Goal: Contribute content: Add original content to the website for others to see

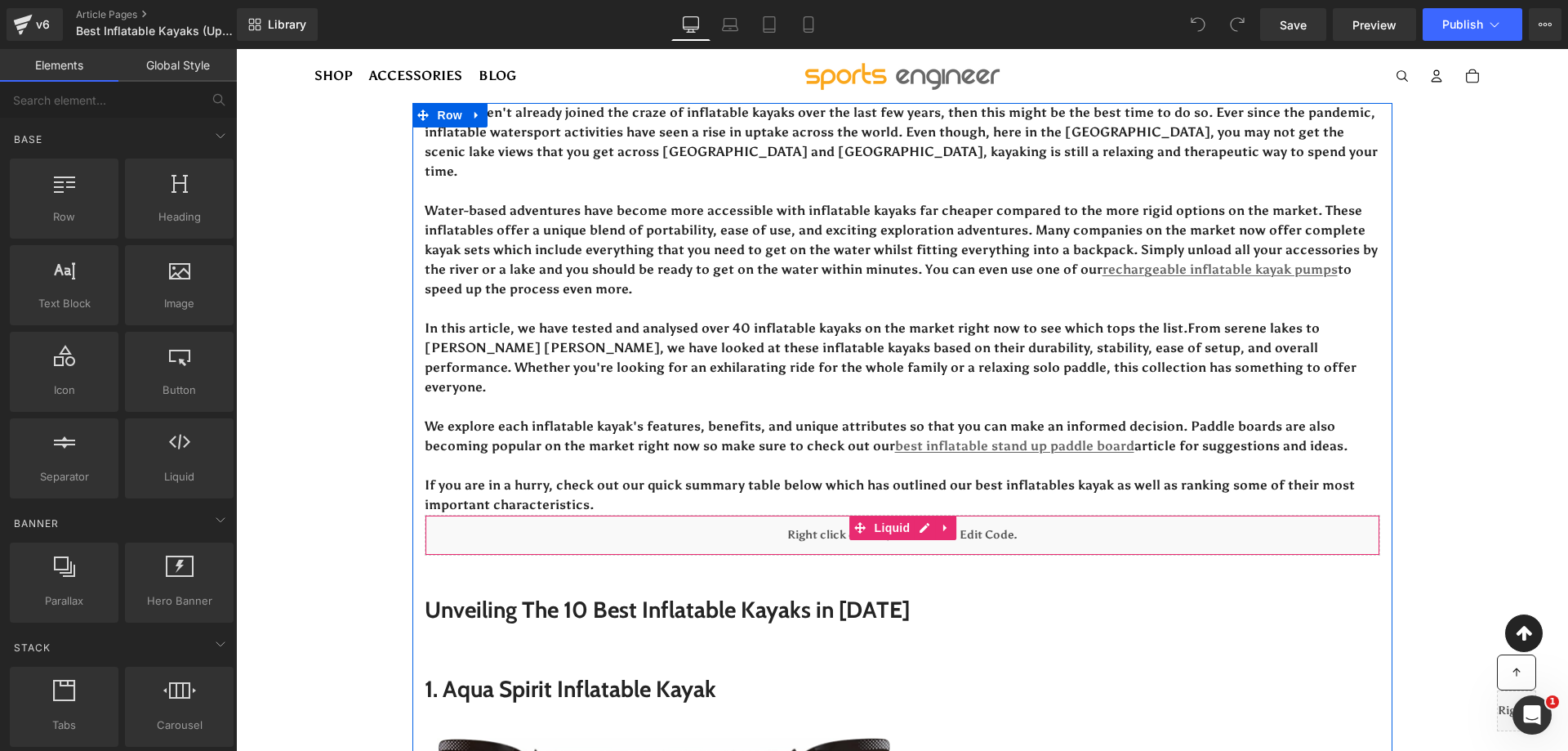
click at [918, 515] on div "Liquid" at bounding box center [902, 535] width 955 height 41
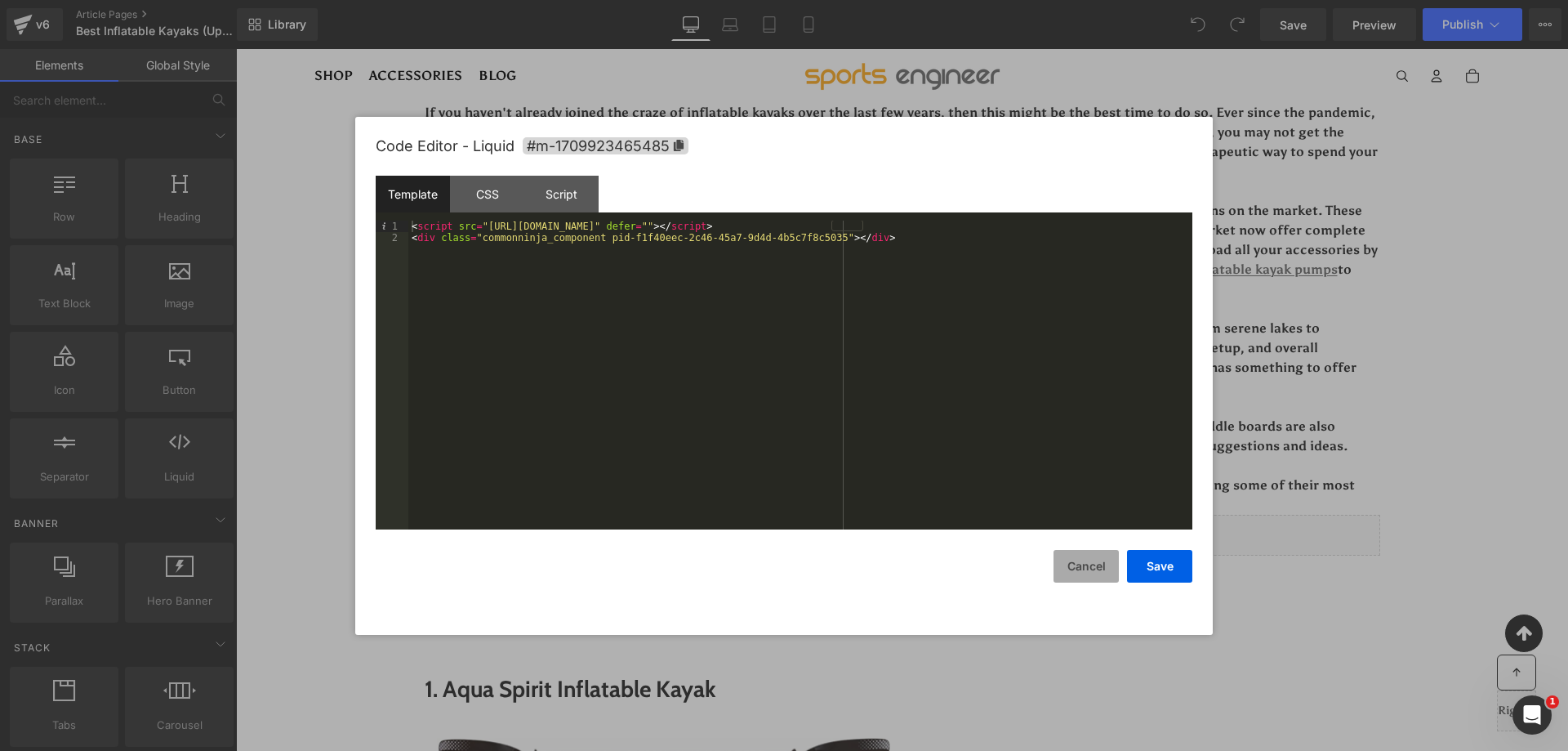
click at [1080, 575] on button "Cancel" at bounding box center [1086, 566] width 66 height 32
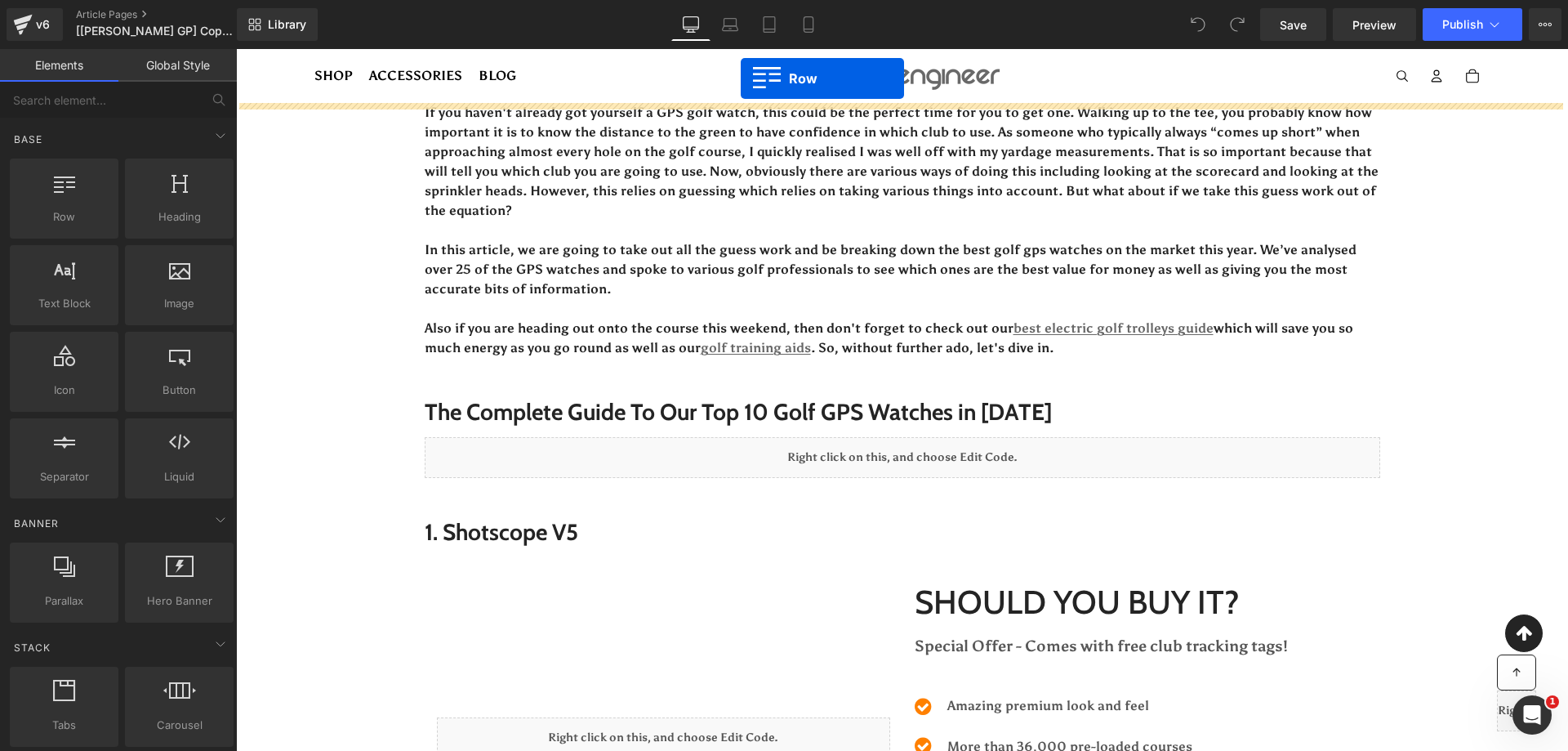
drag, startPoint x: 291, startPoint y: 229, endPoint x: 749, endPoint y: 85, distance: 480.1
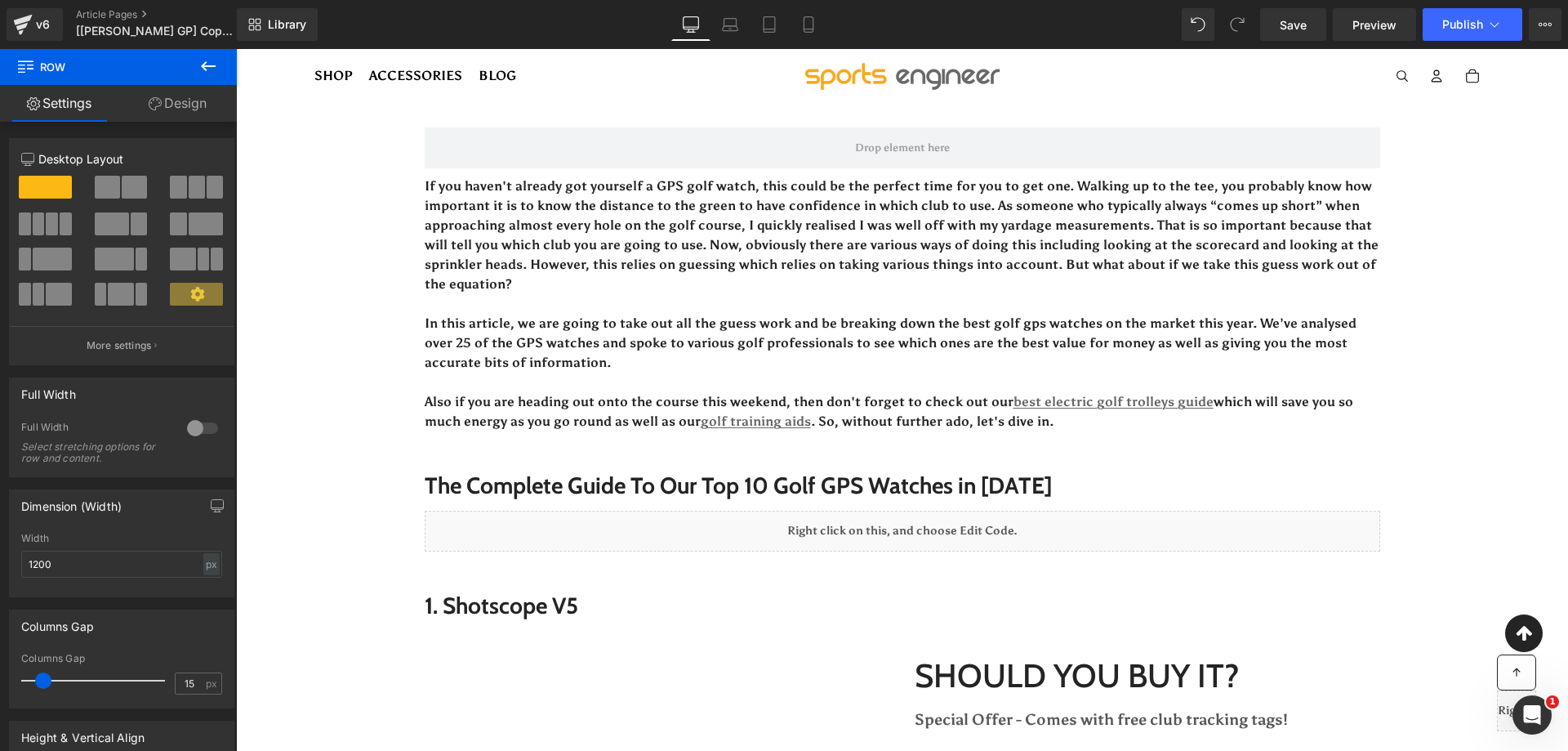
drag, startPoint x: 203, startPoint y: 58, endPoint x: 164, endPoint y: 86, distance: 48.0
click at [197, 61] on button at bounding box center [208, 67] width 57 height 36
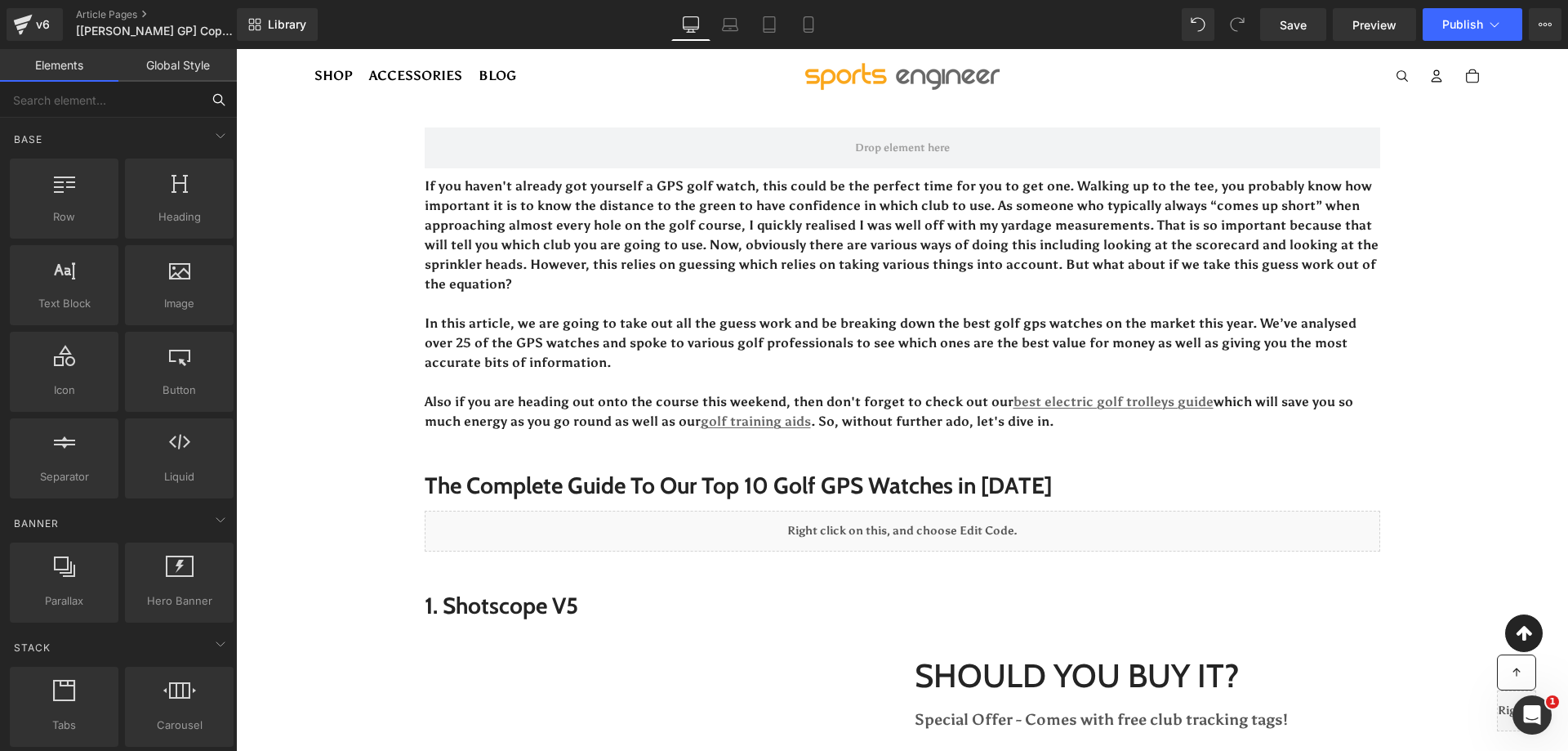
click at [163, 87] on input "text" at bounding box center [101, 100] width 201 height 36
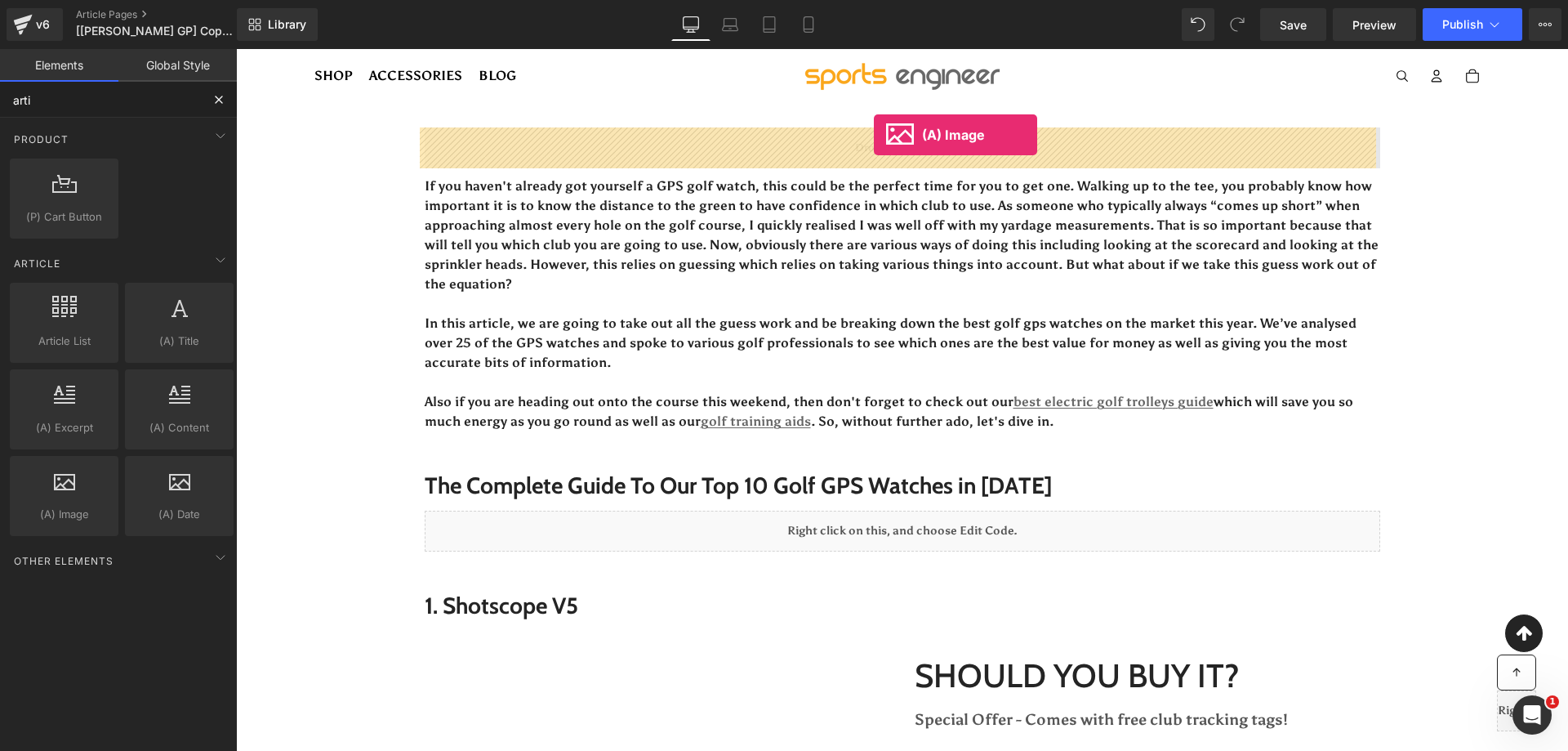
drag, startPoint x: 292, startPoint y: 542, endPoint x: 874, endPoint y: 135, distance: 710.2
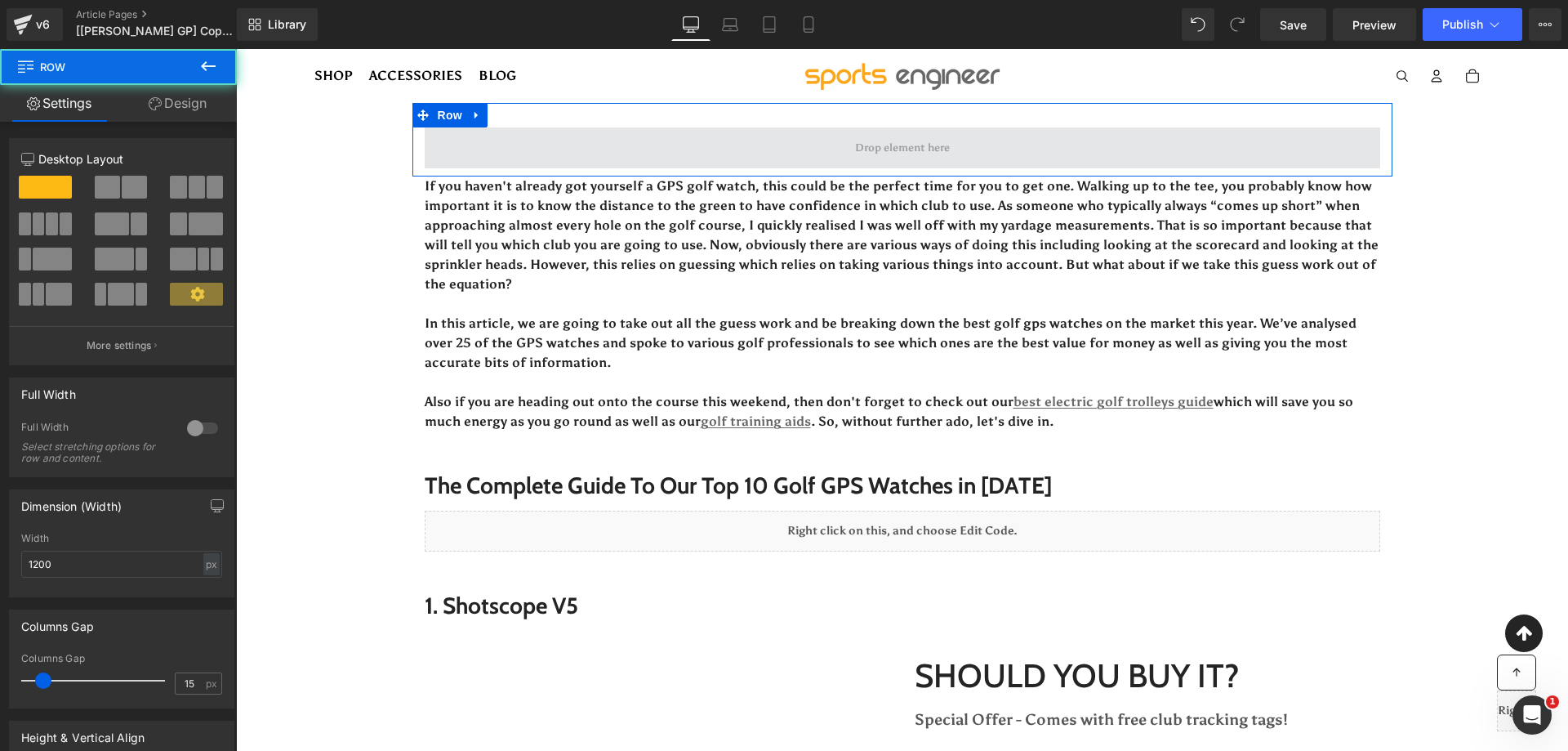
click at [620, 148] on span at bounding box center [902, 148] width 955 height 41
click at [627, 147] on span at bounding box center [902, 148] width 955 height 41
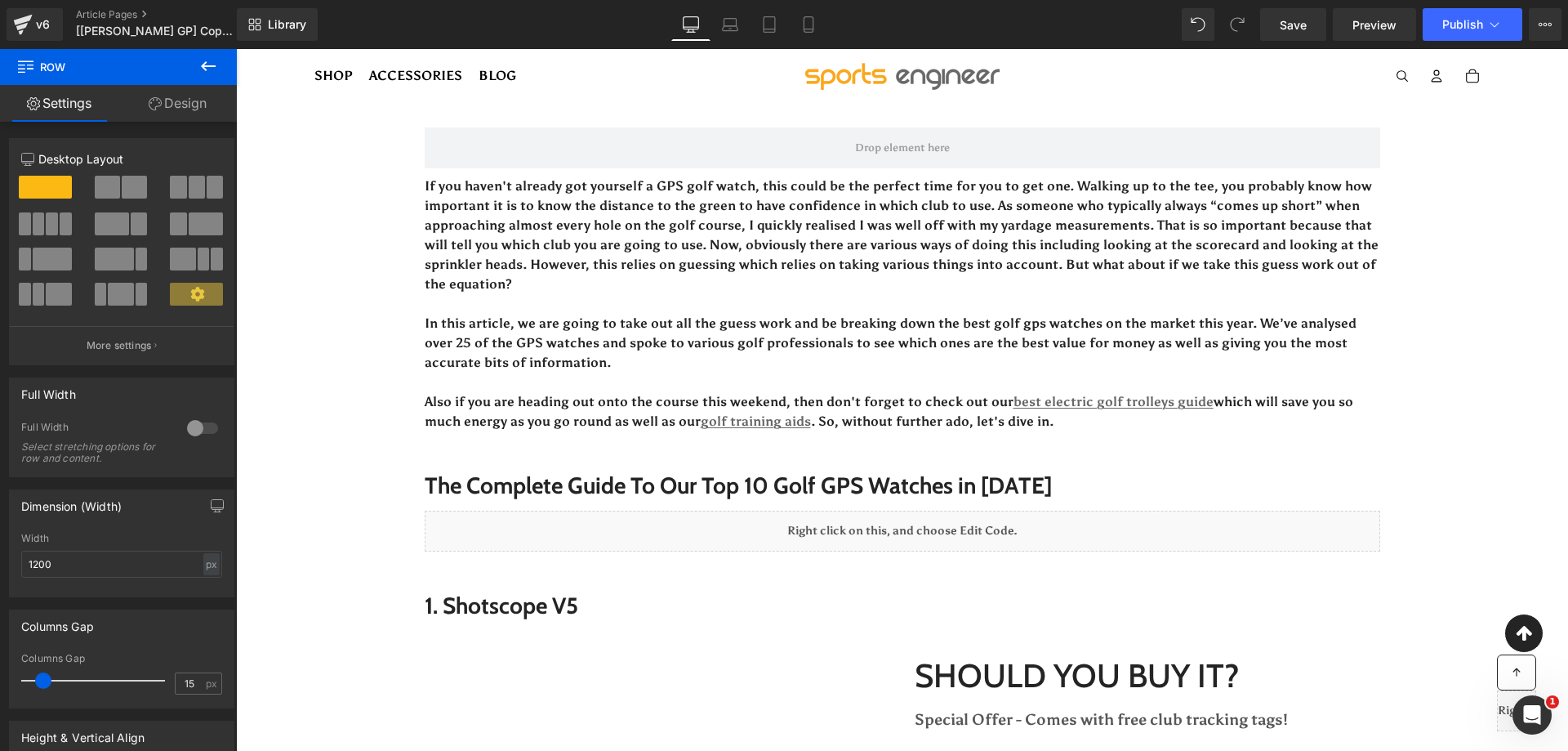
click at [192, 59] on button at bounding box center [208, 67] width 57 height 36
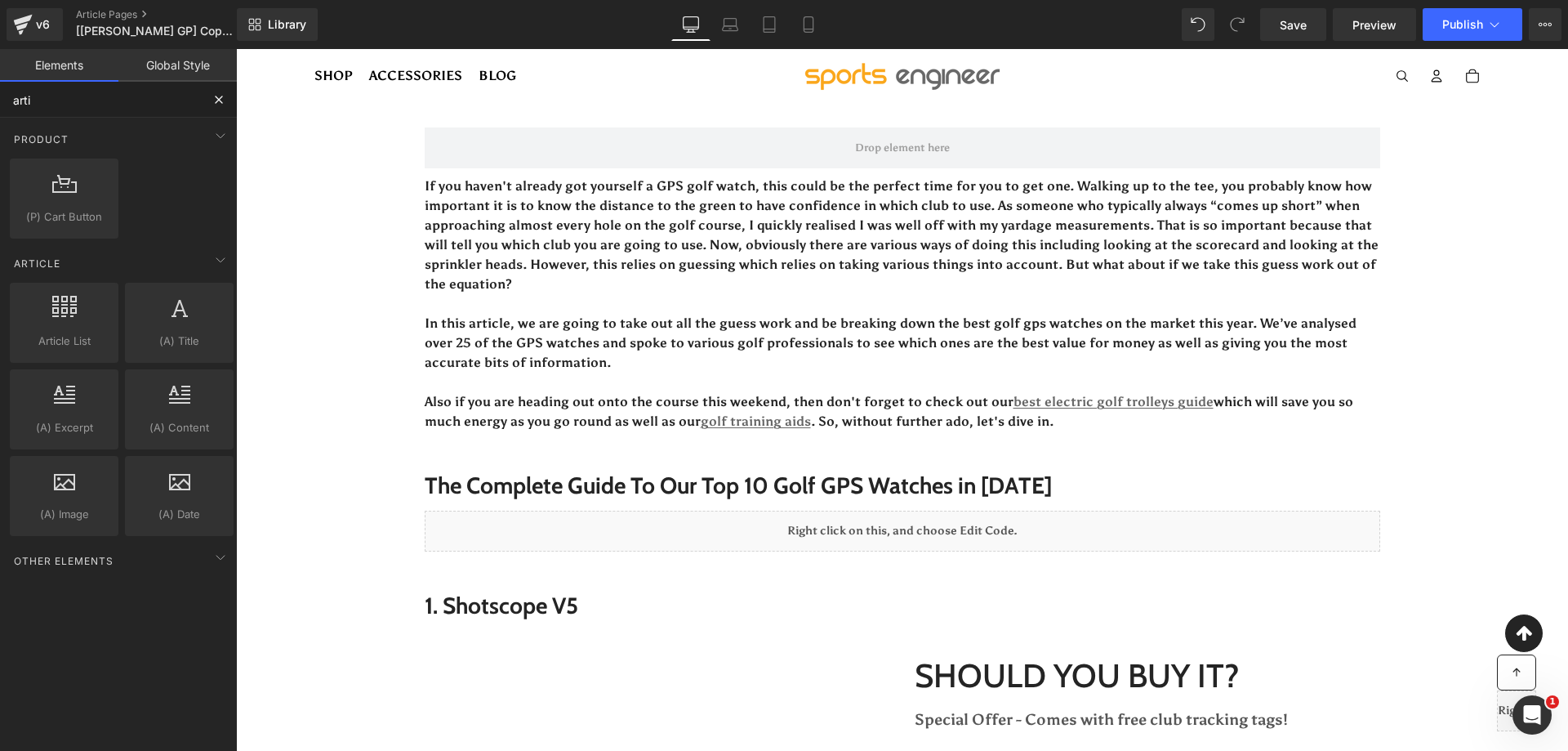
drag, startPoint x: 88, startPoint y: 103, endPoint x: 1, endPoint y: 108, distance: 87.1
click at [1, 108] on input "arti" at bounding box center [101, 100] width 201 height 36
type input "cu"
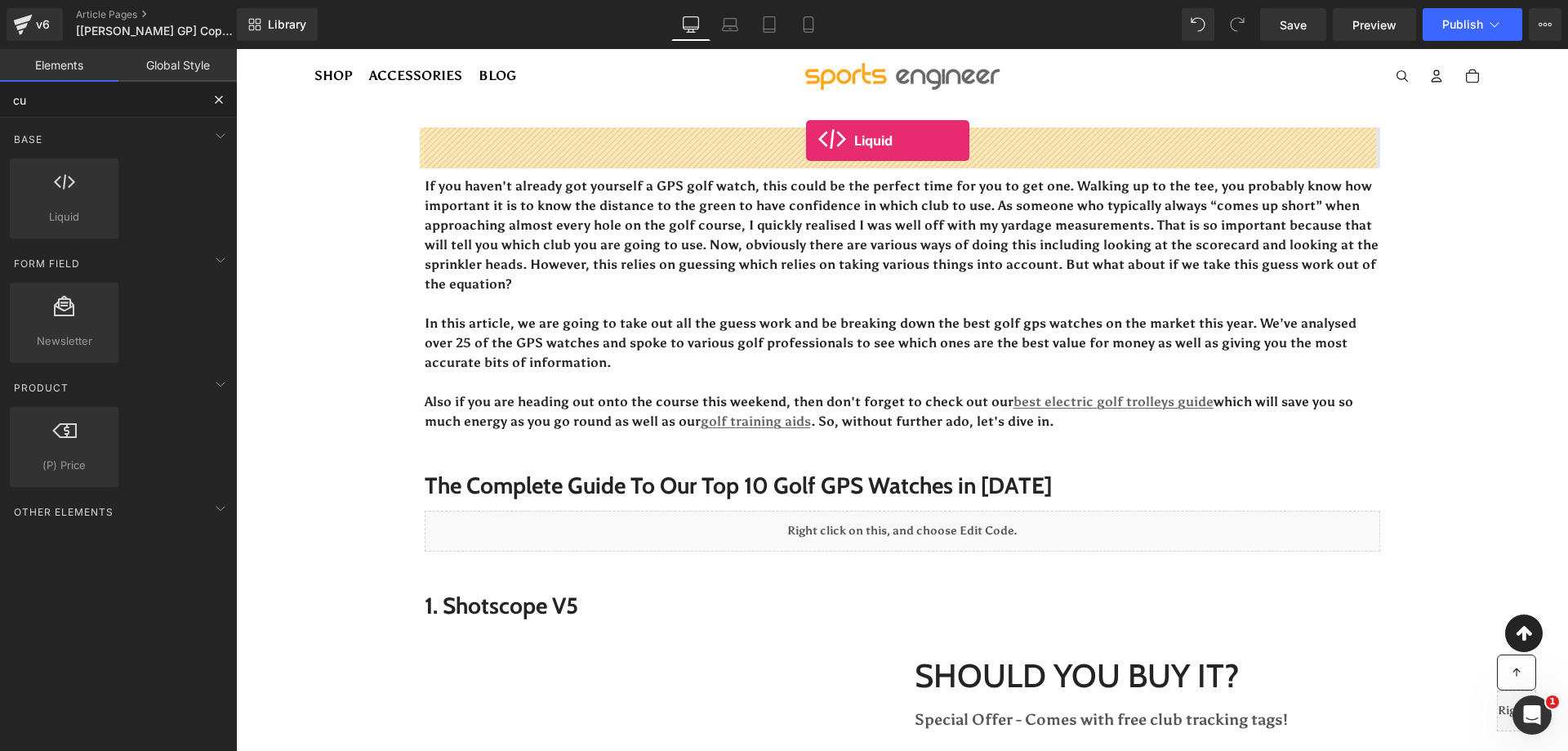
drag, startPoint x: 400, startPoint y: 235, endPoint x: 806, endPoint y: 141, distance: 416.7
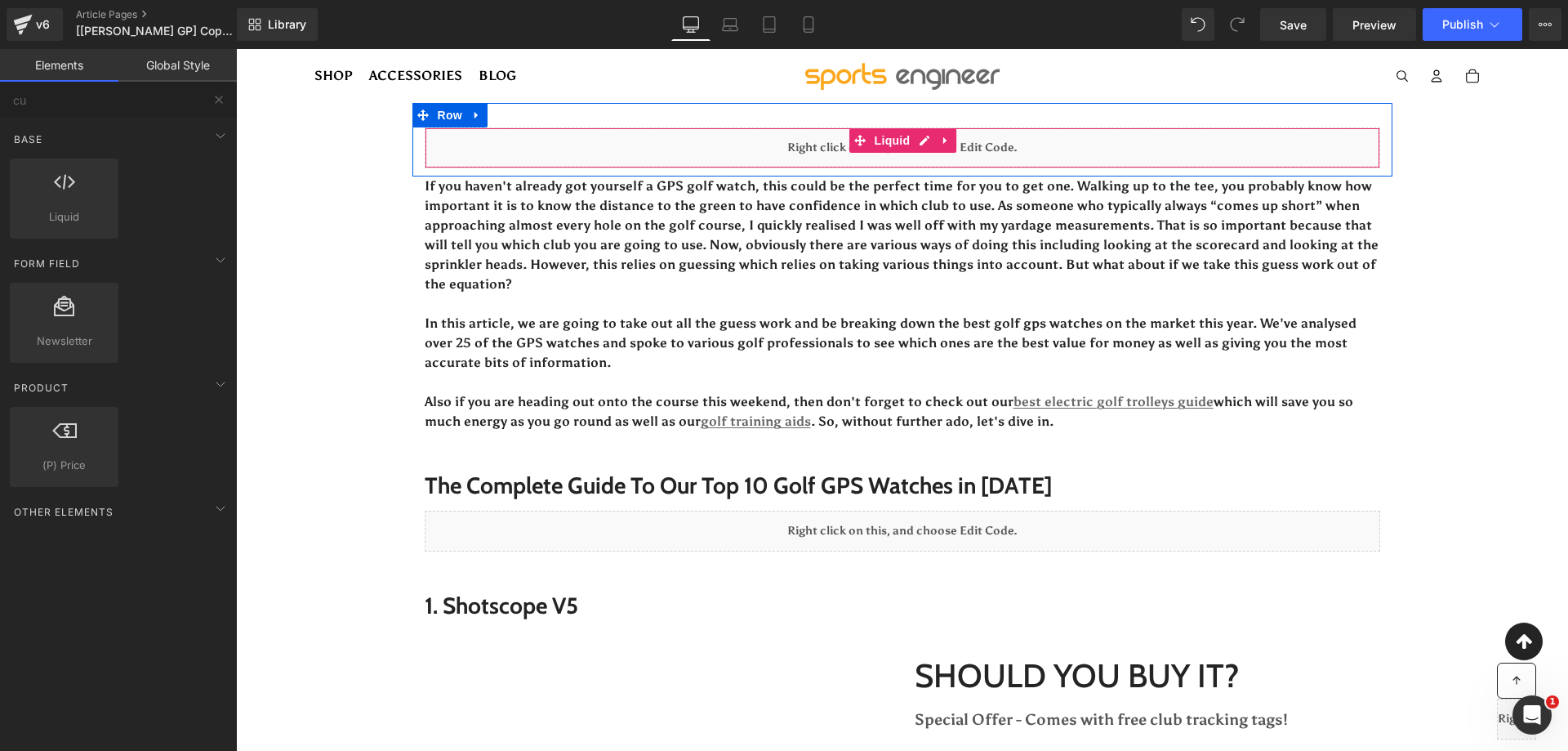
click at [792, 153] on div "Liquid" at bounding box center [902, 148] width 955 height 41
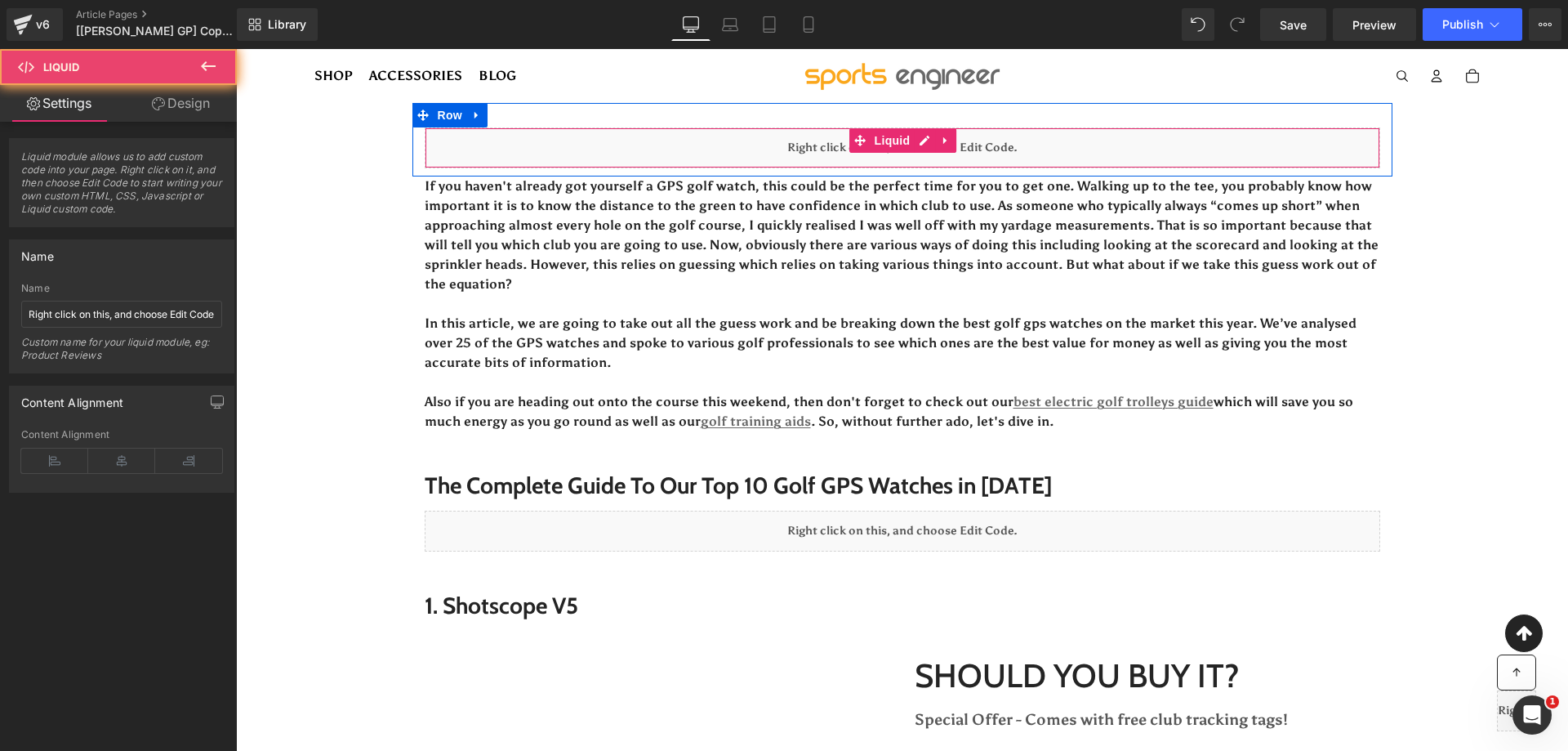
click at [792, 153] on div "Liquid" at bounding box center [902, 148] width 955 height 41
click at [914, 138] on div "Liquid" at bounding box center [902, 148] width 955 height 41
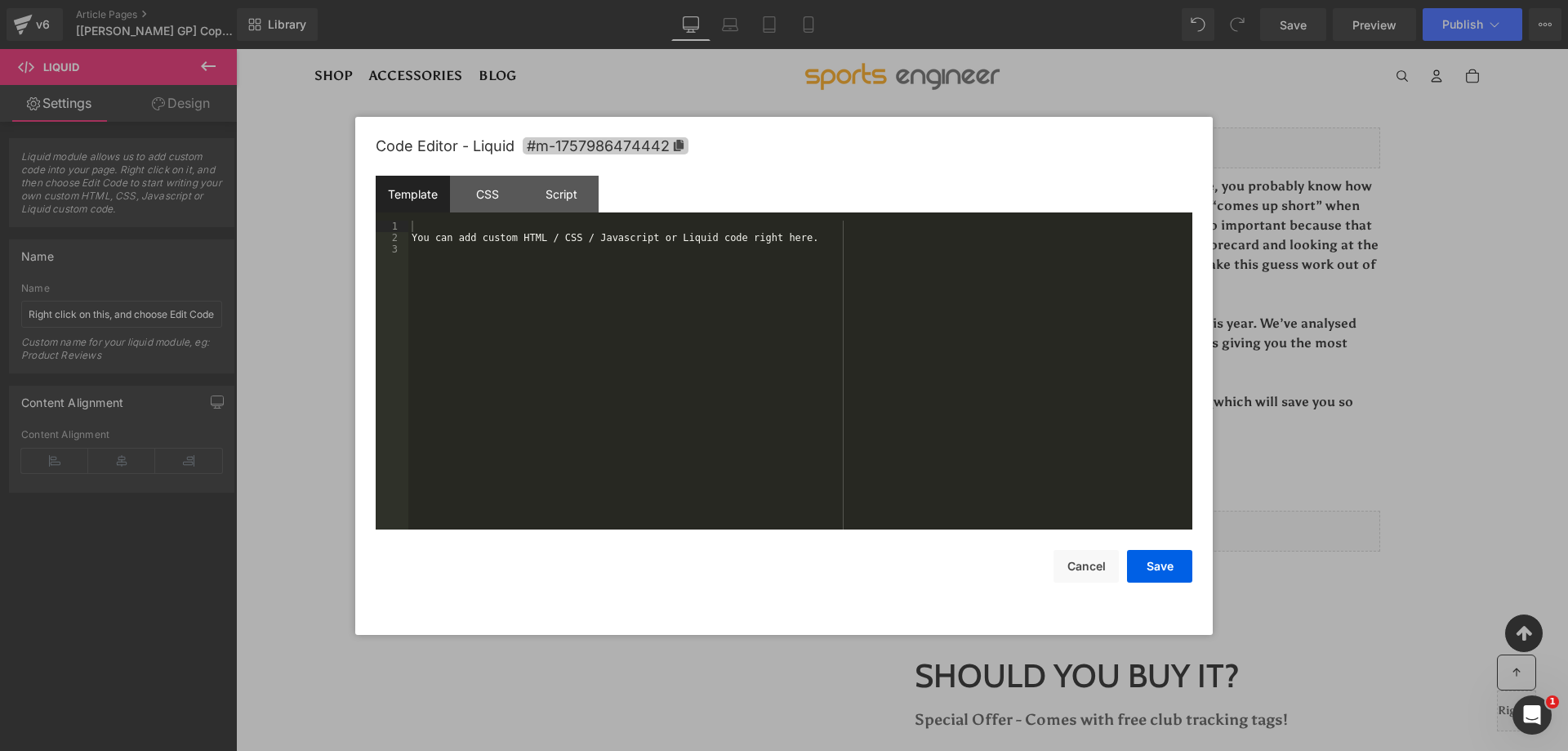
click at [651, 153] on span "#m-1757986474442" at bounding box center [605, 146] width 166 height 17
copy div
click at [625, 263] on div "You can add custom HTML / CSS / Javascript or Liquid code right here." at bounding box center [800, 387] width 784 height 332
click at [1162, 559] on button "Save" at bounding box center [1160, 566] width 66 height 32
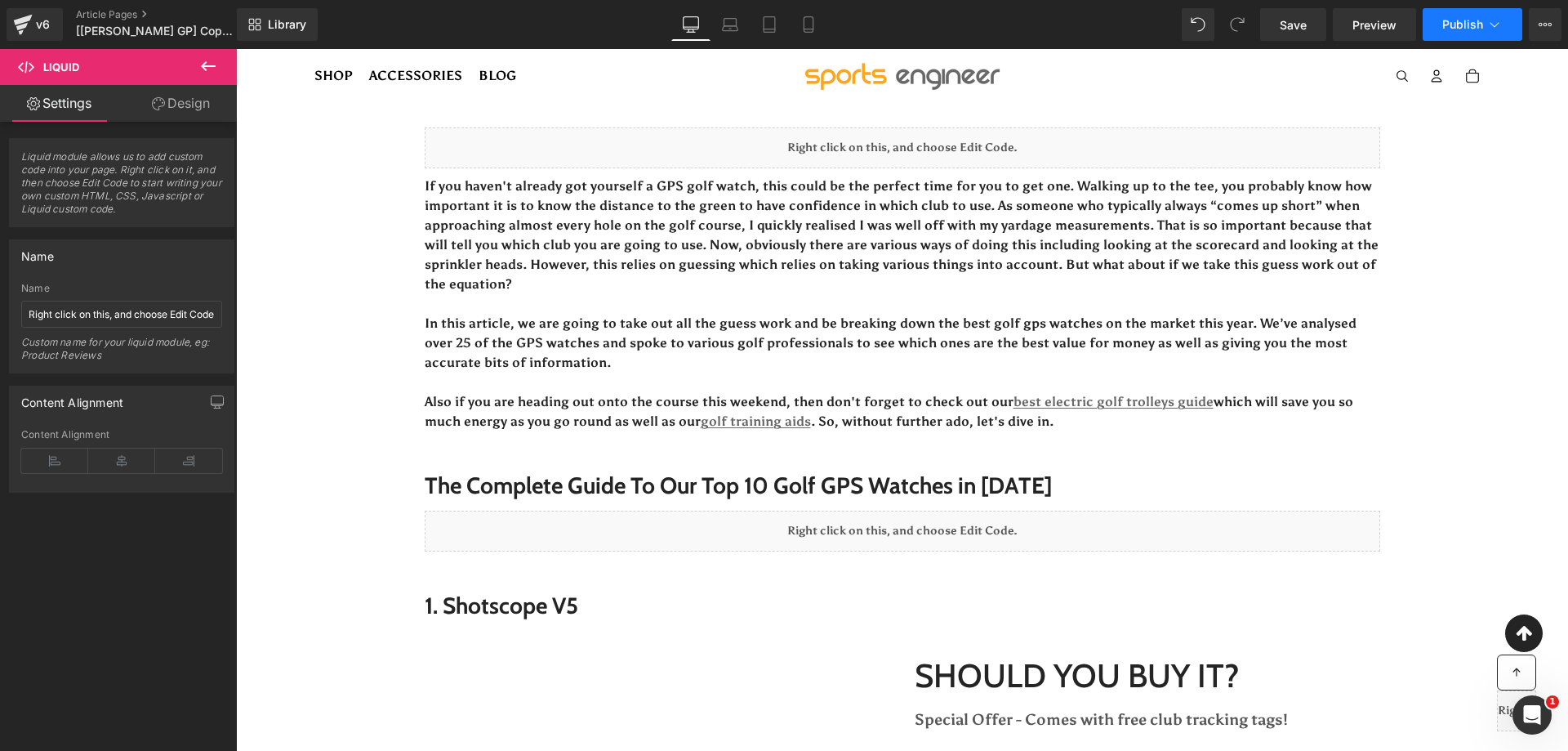
click at [1499, 34] on button "Publish" at bounding box center [1473, 25] width 100 height 32
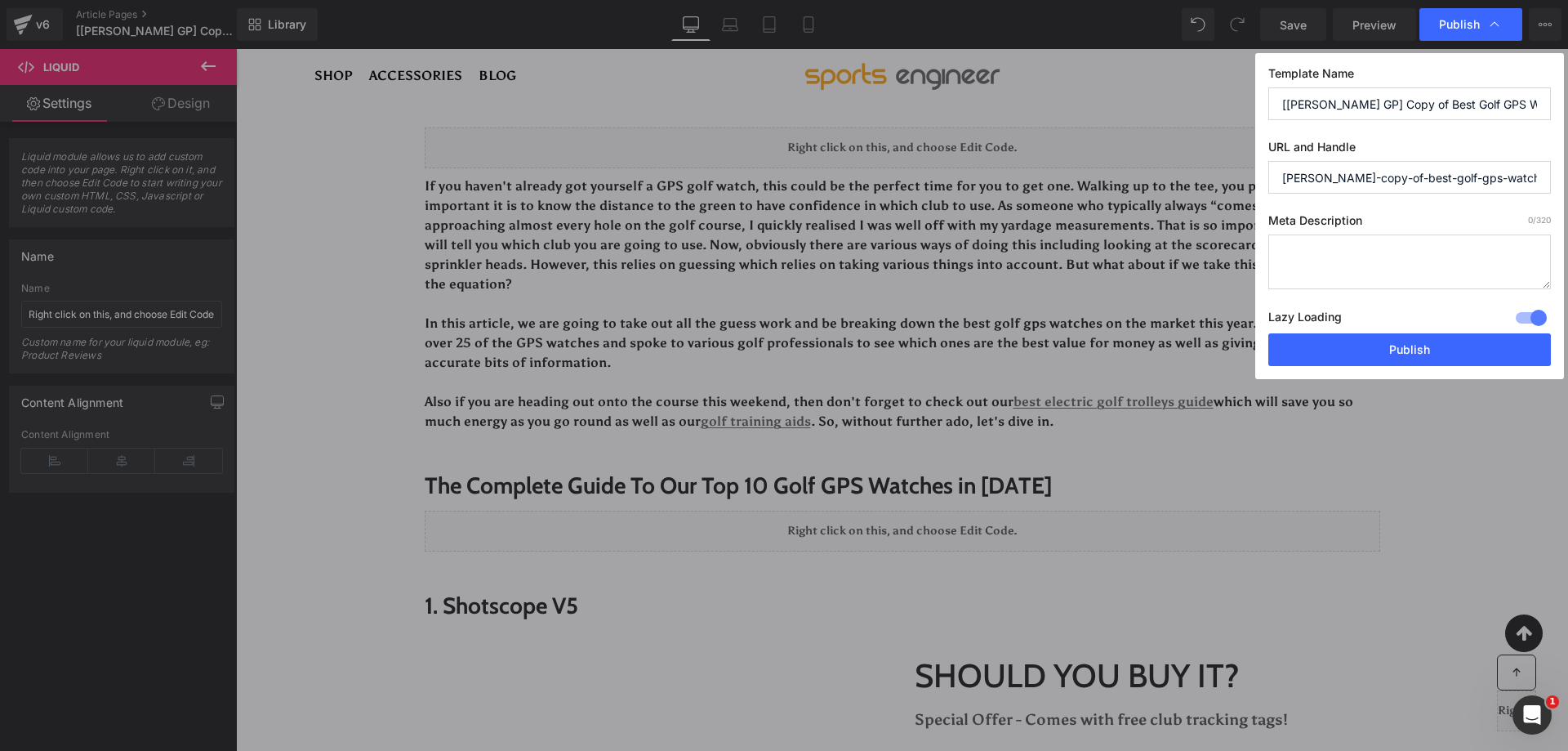
click at [1365, 332] on div "Lazy Loading Build Upgrade plan to unlock" at bounding box center [1410, 320] width 283 height 27
click at [1380, 345] on button "Publish" at bounding box center [1410, 350] width 283 height 32
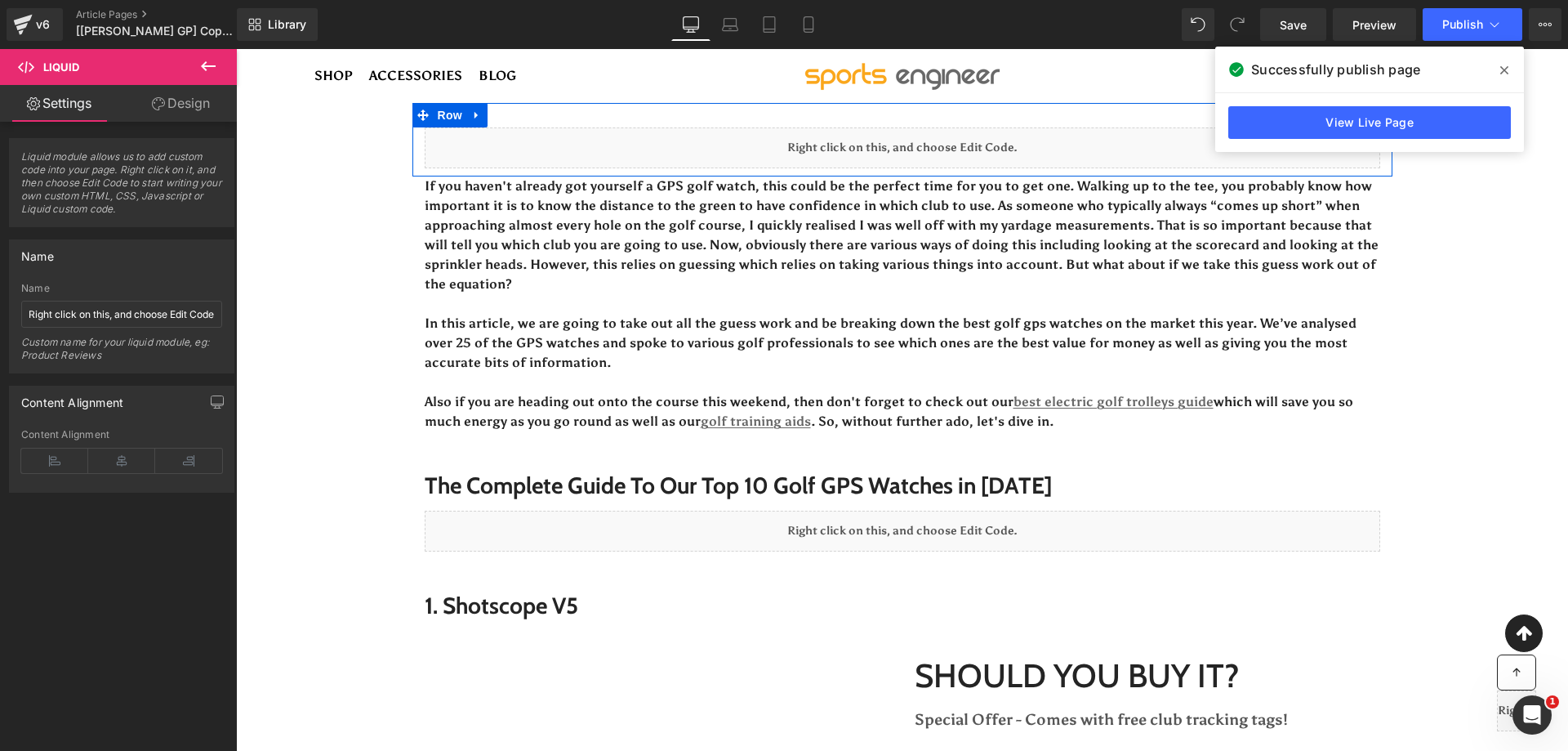
click at [922, 147] on div "Liquid" at bounding box center [902, 148] width 955 height 41
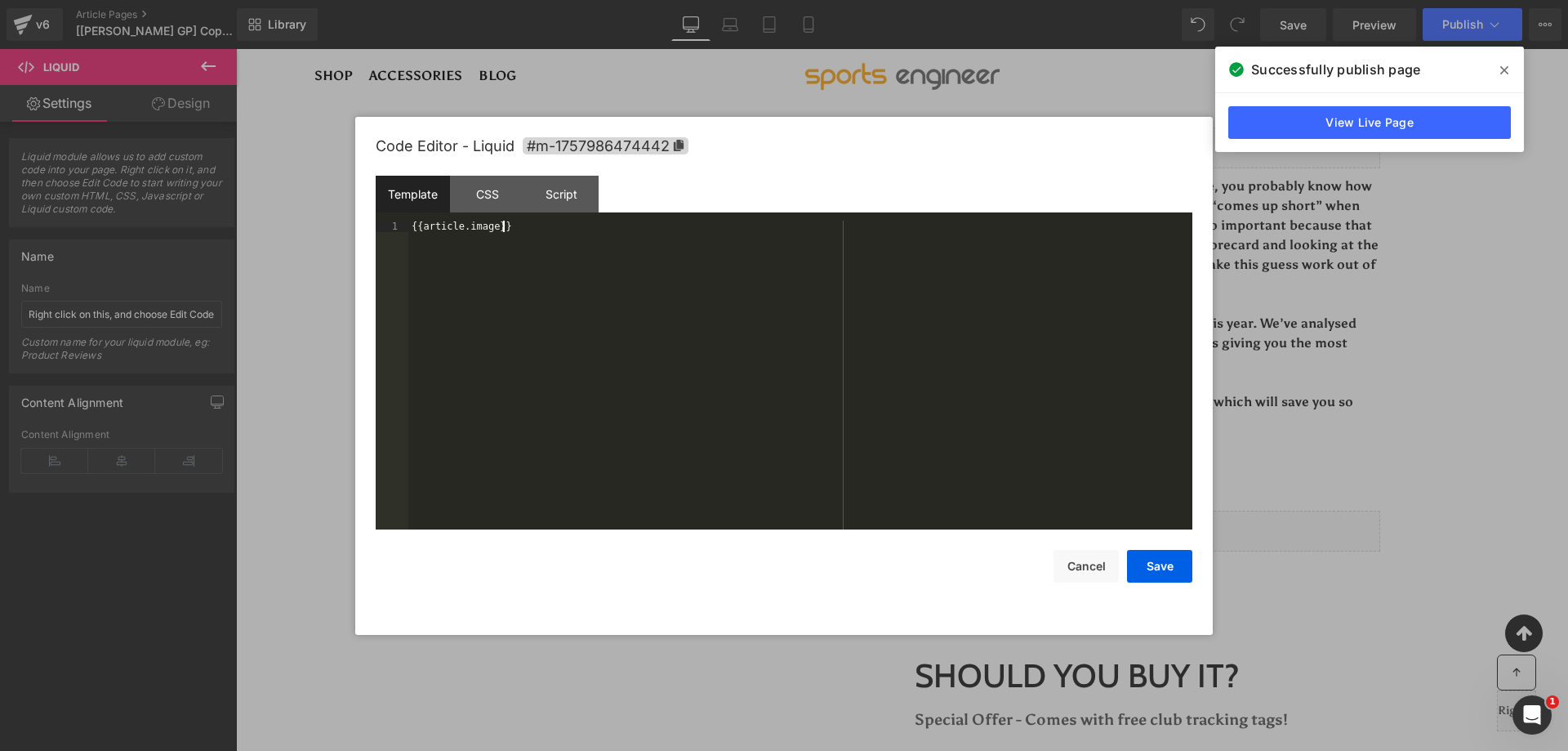
click at [680, 292] on div "{{article.image}}" at bounding box center [800, 386] width 784 height 332
drag, startPoint x: 1170, startPoint y: 562, endPoint x: 1050, endPoint y: 287, distance: 300.0
click at [1170, 562] on button "Save" at bounding box center [1160, 566] width 66 height 32
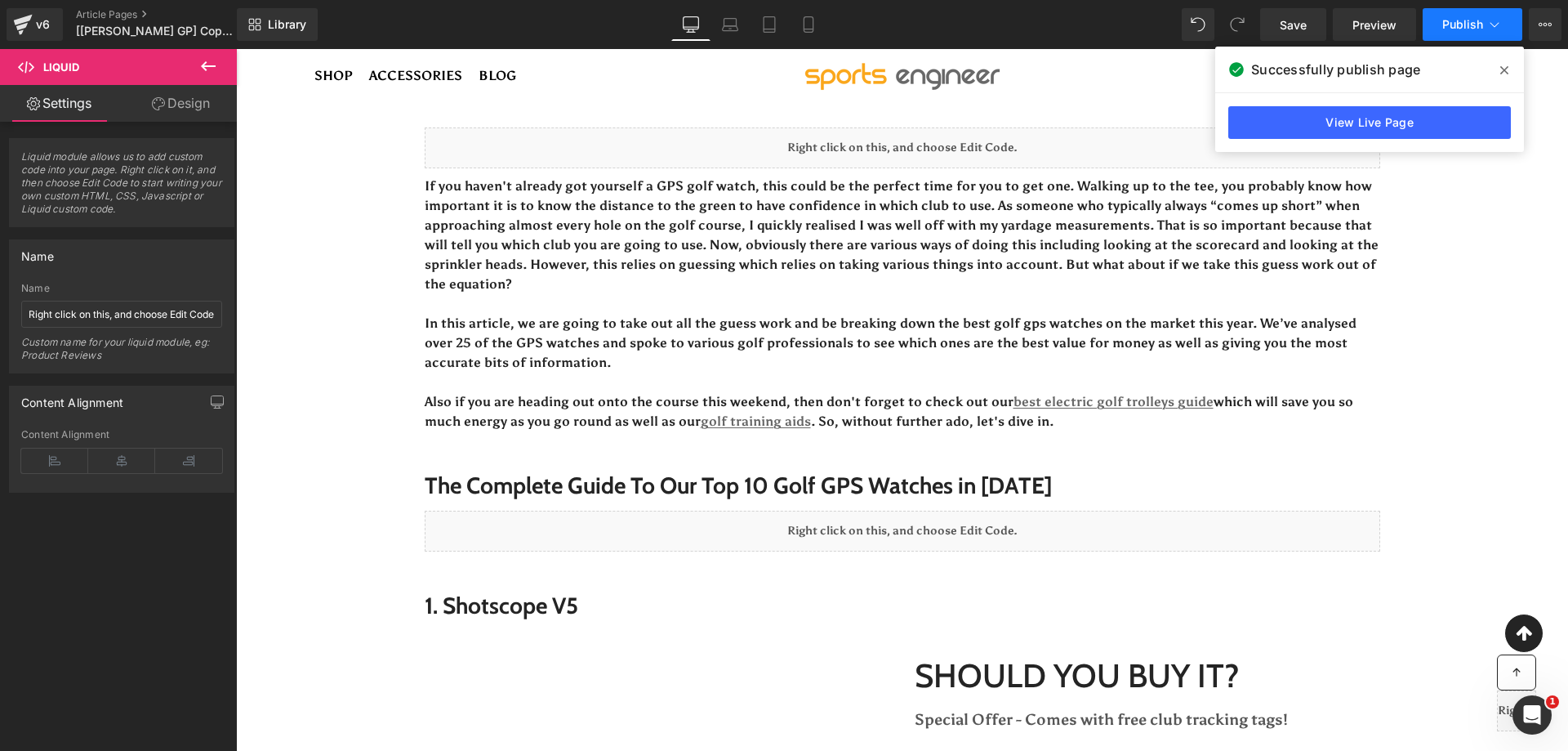
click at [1436, 30] on button "Publish" at bounding box center [1473, 25] width 100 height 32
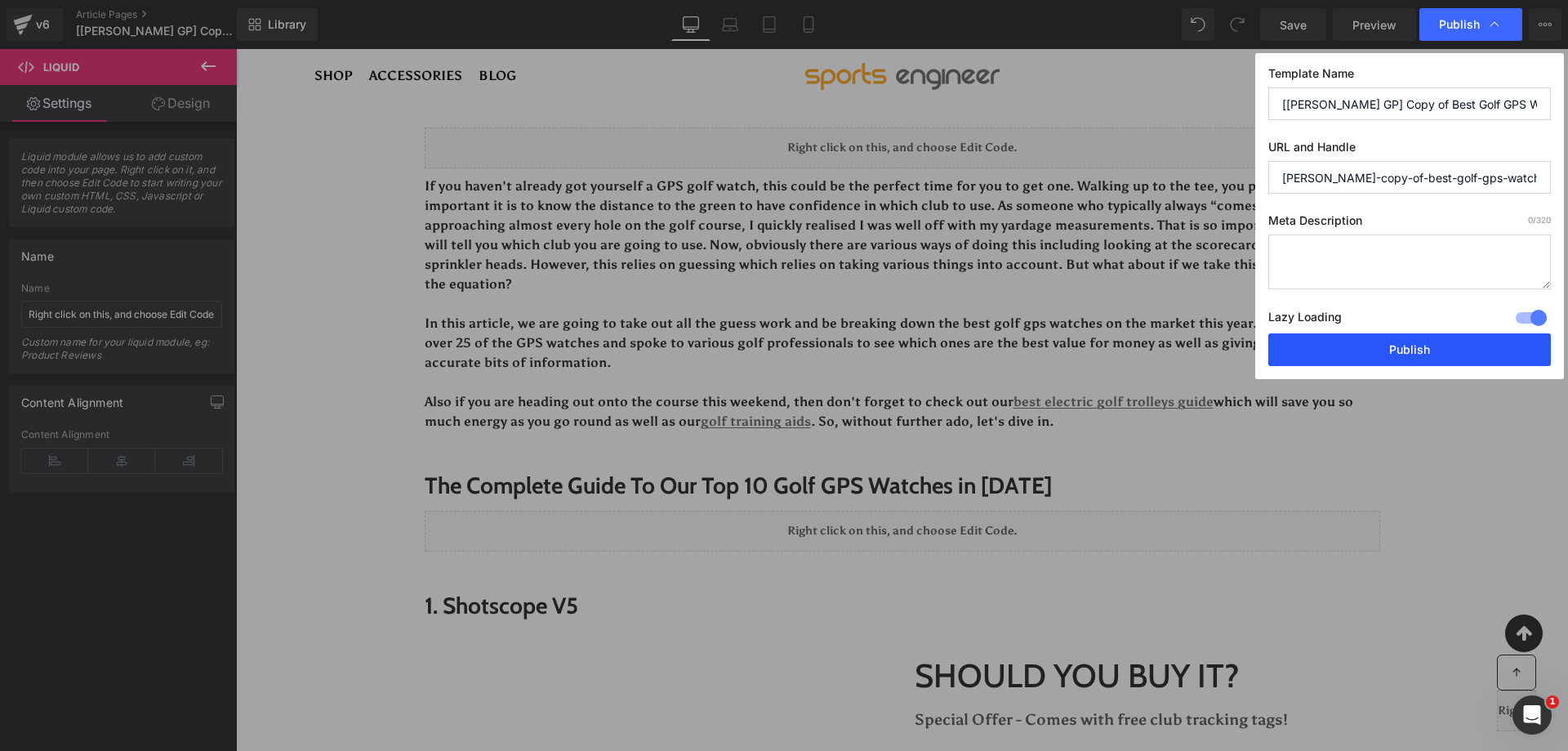
click at [1308, 339] on div "Template Name [Ken GP] Copy of Best Golf GPS Watches (Updated For 2025) URL and…" at bounding box center [1409, 216] width 308 height 326
drag, startPoint x: 1075, startPoint y: 295, endPoint x: 1309, endPoint y: 341, distance: 238.5
click at [1309, 341] on button "Publish" at bounding box center [1410, 350] width 283 height 32
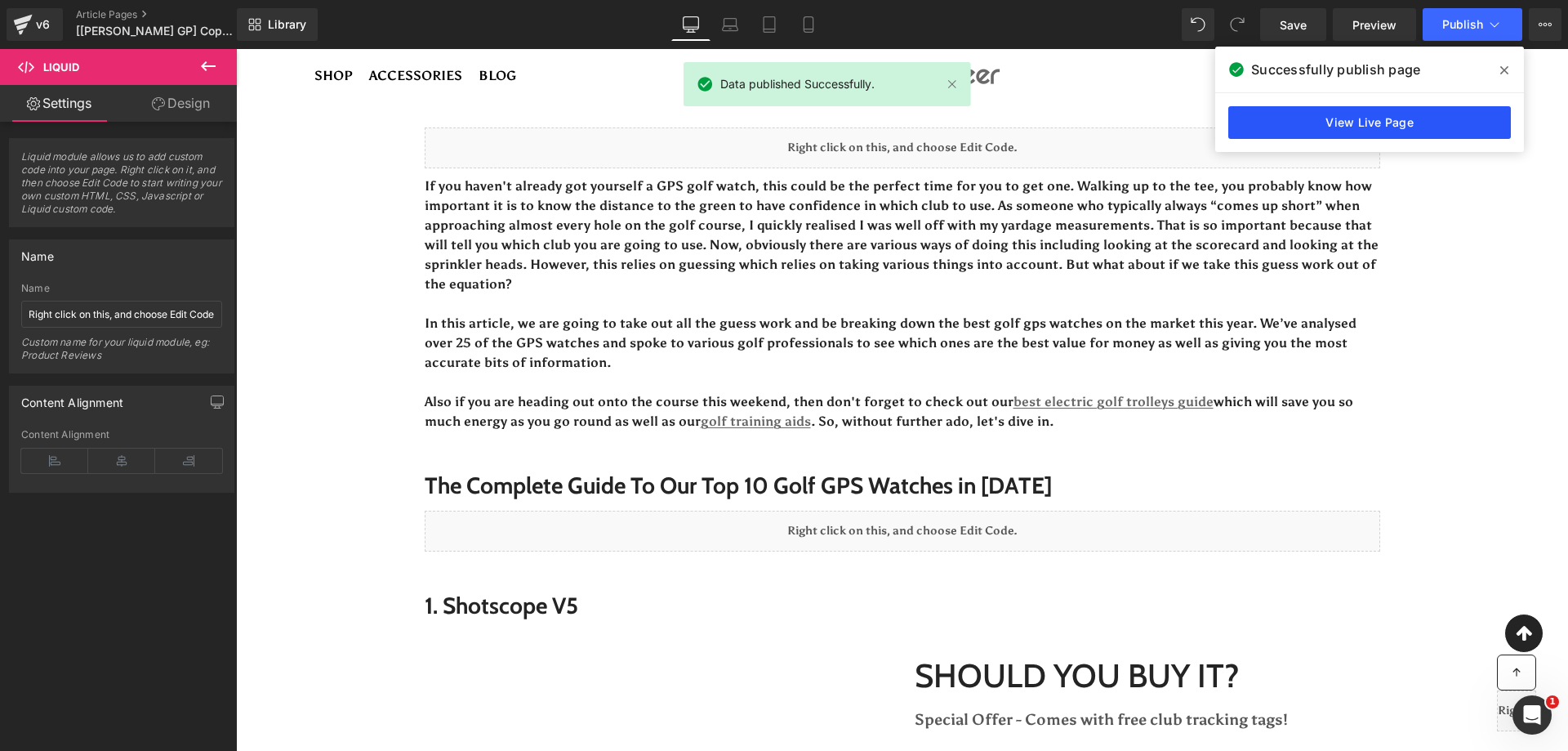
click at [1342, 123] on link "View Live Page" at bounding box center [1370, 123] width 283 height 32
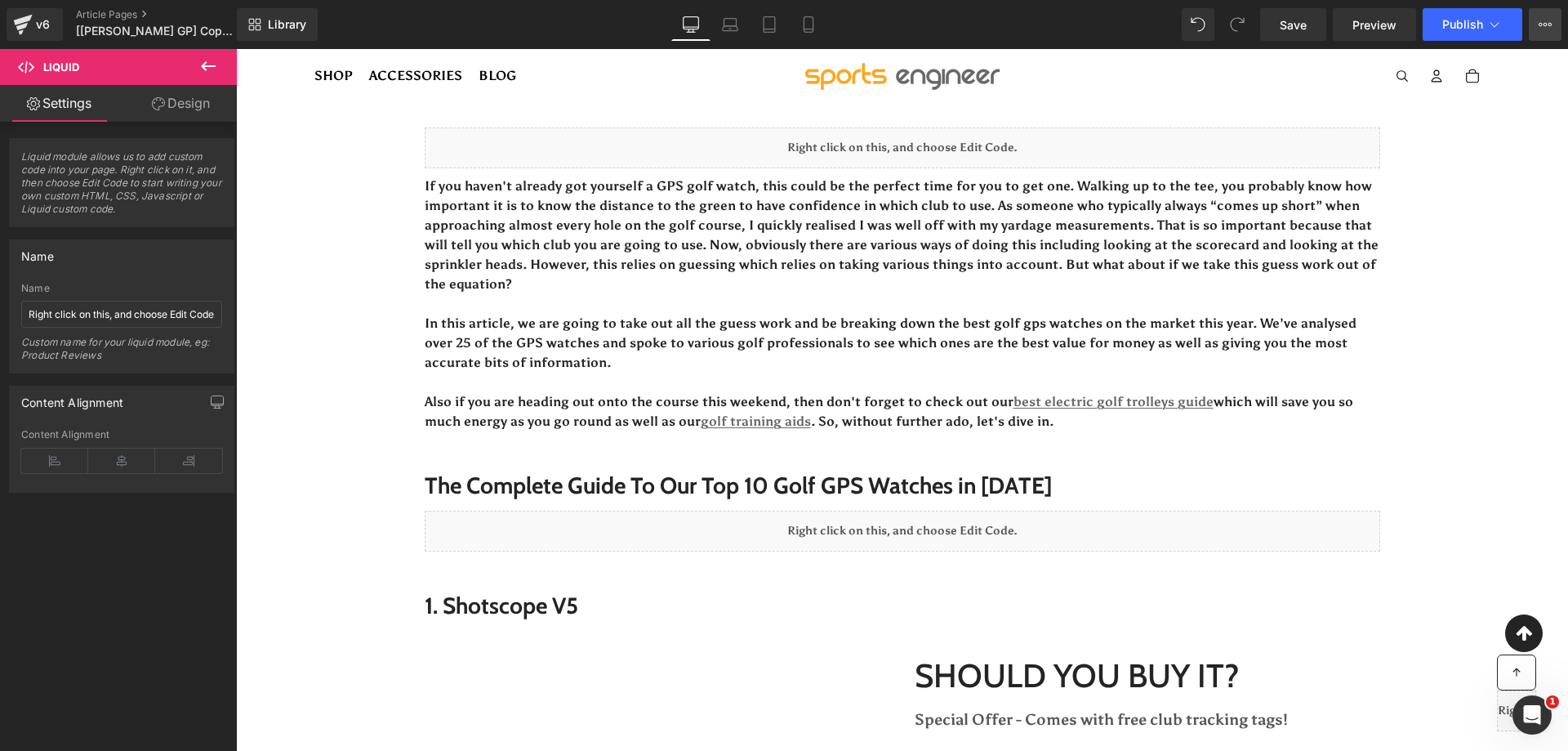
drag, startPoint x: 1551, startPoint y: 26, endPoint x: 1470, endPoint y: 52, distance: 85.1
click at [1551, 30] on icon at bounding box center [1545, 24] width 13 height 13
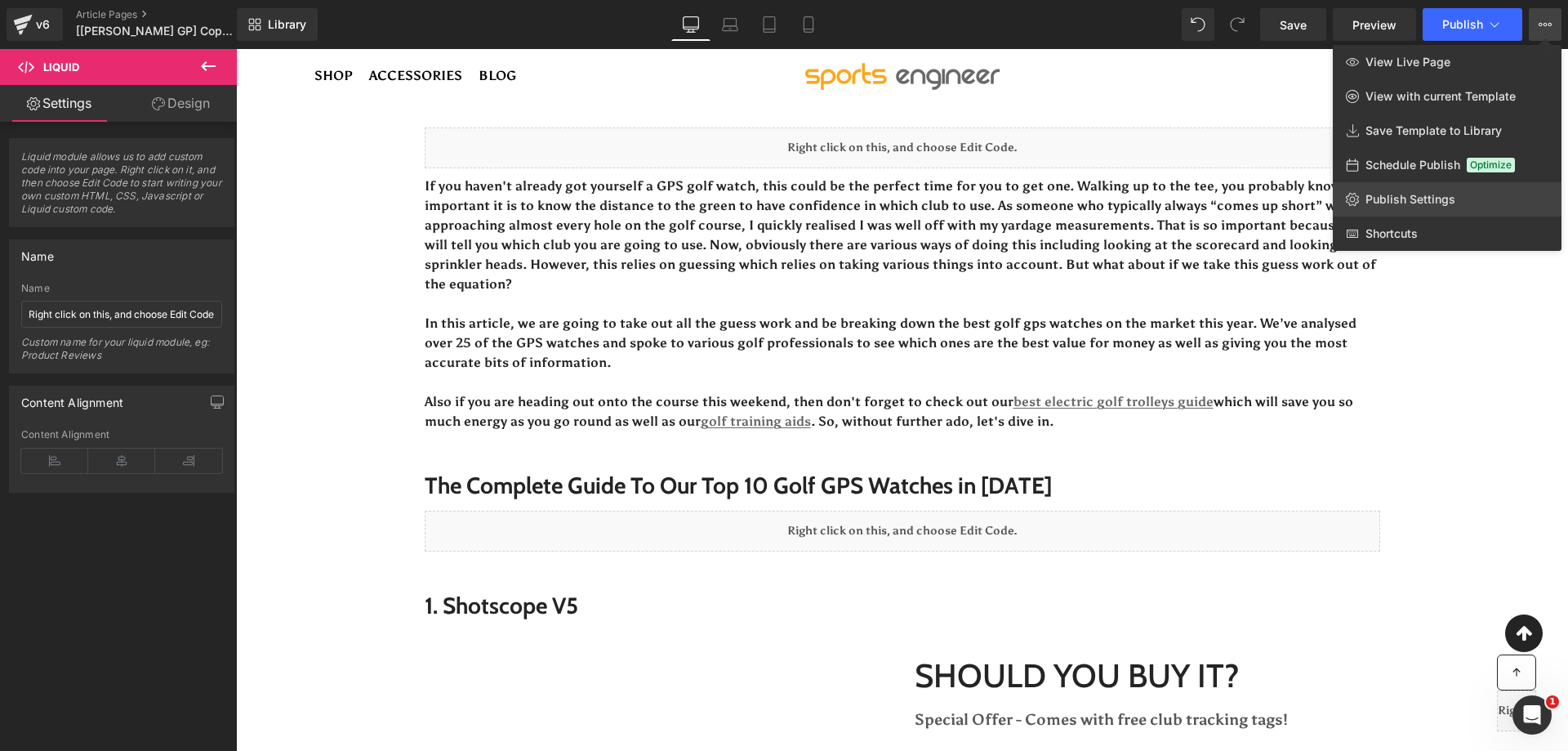
click at [1422, 197] on span "Publish Settings" at bounding box center [1410, 199] width 89 height 14
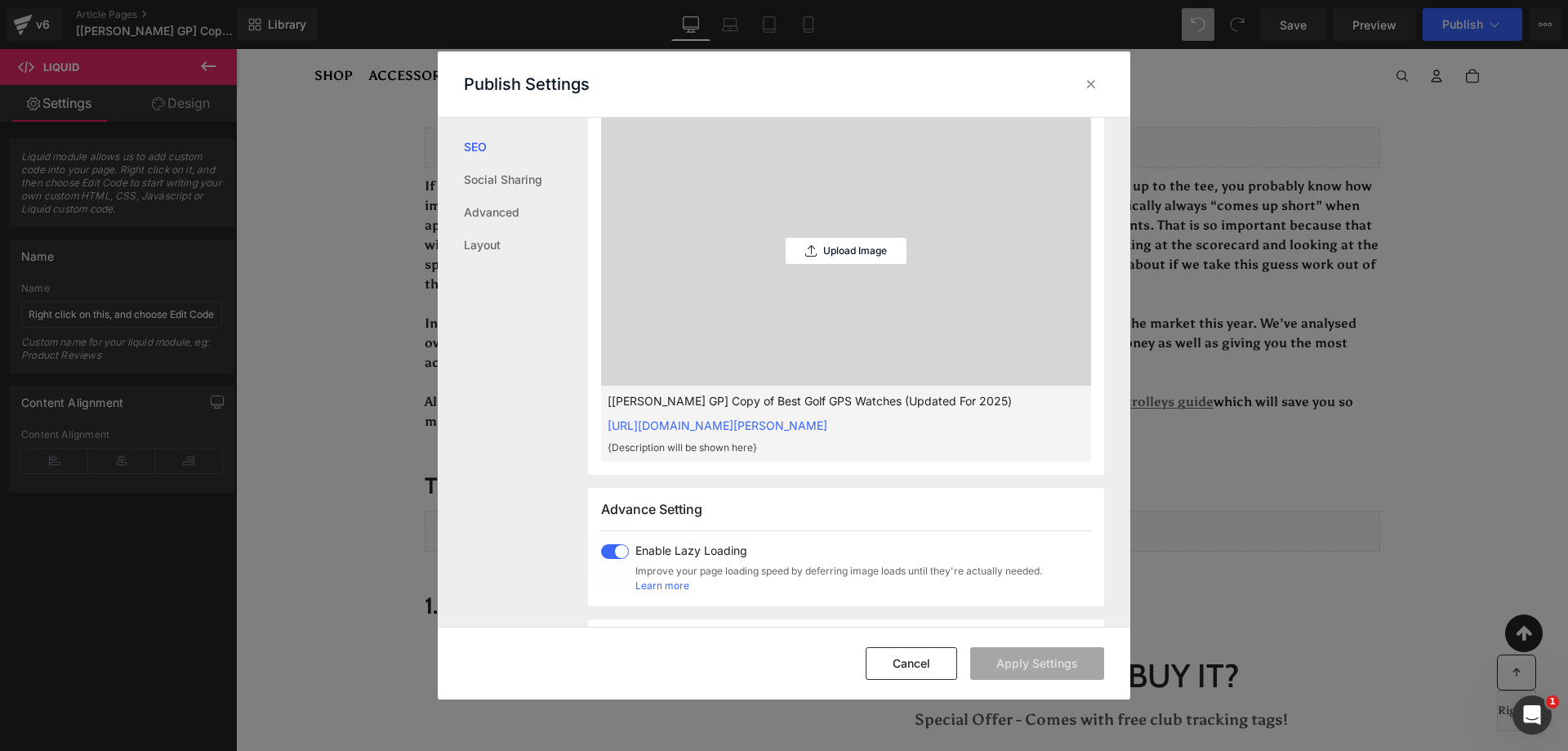
scroll to position [491, 0]
click at [836, 258] on div "Upload Image" at bounding box center [846, 245] width 121 height 26
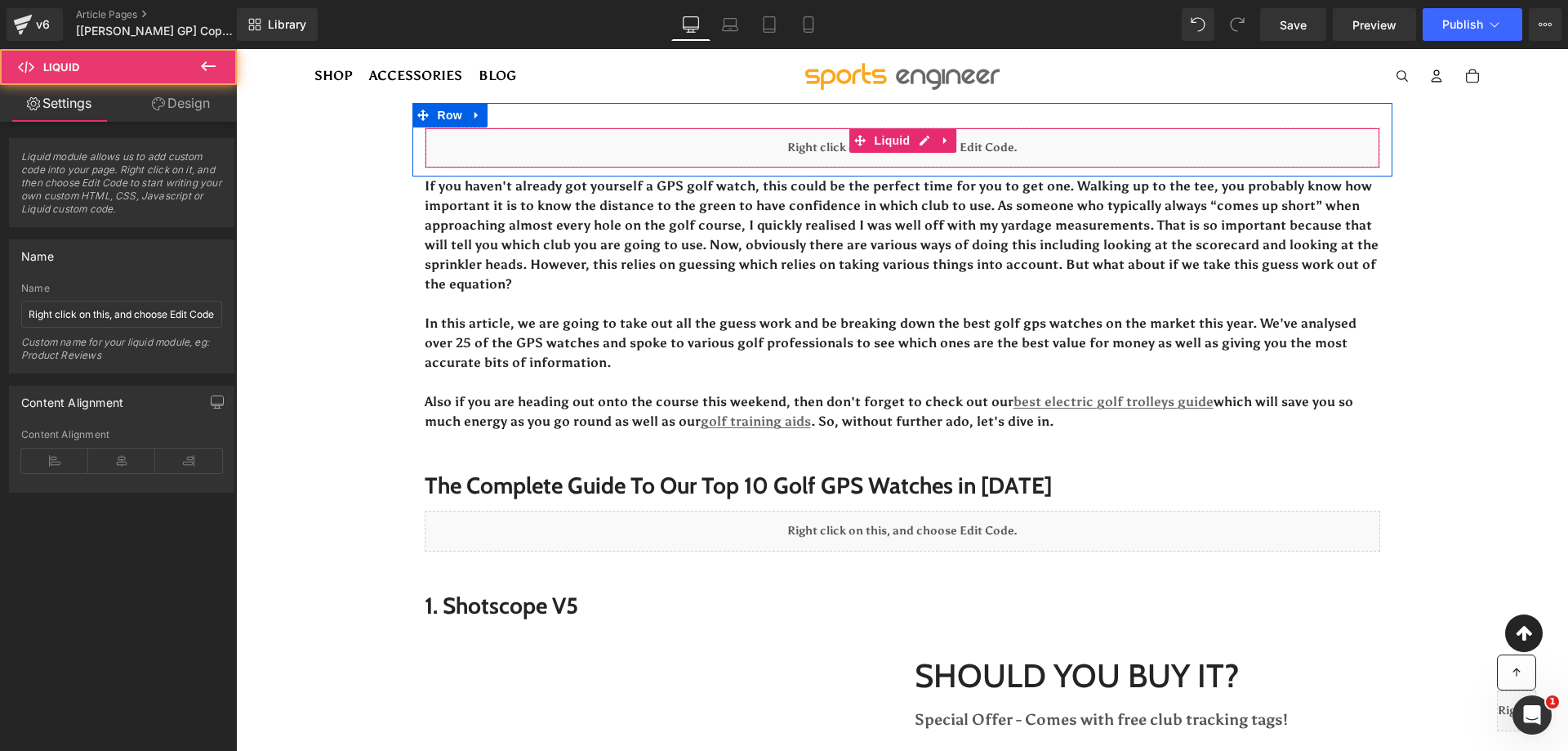
click at [798, 143] on div "Liquid" at bounding box center [902, 148] width 955 height 41
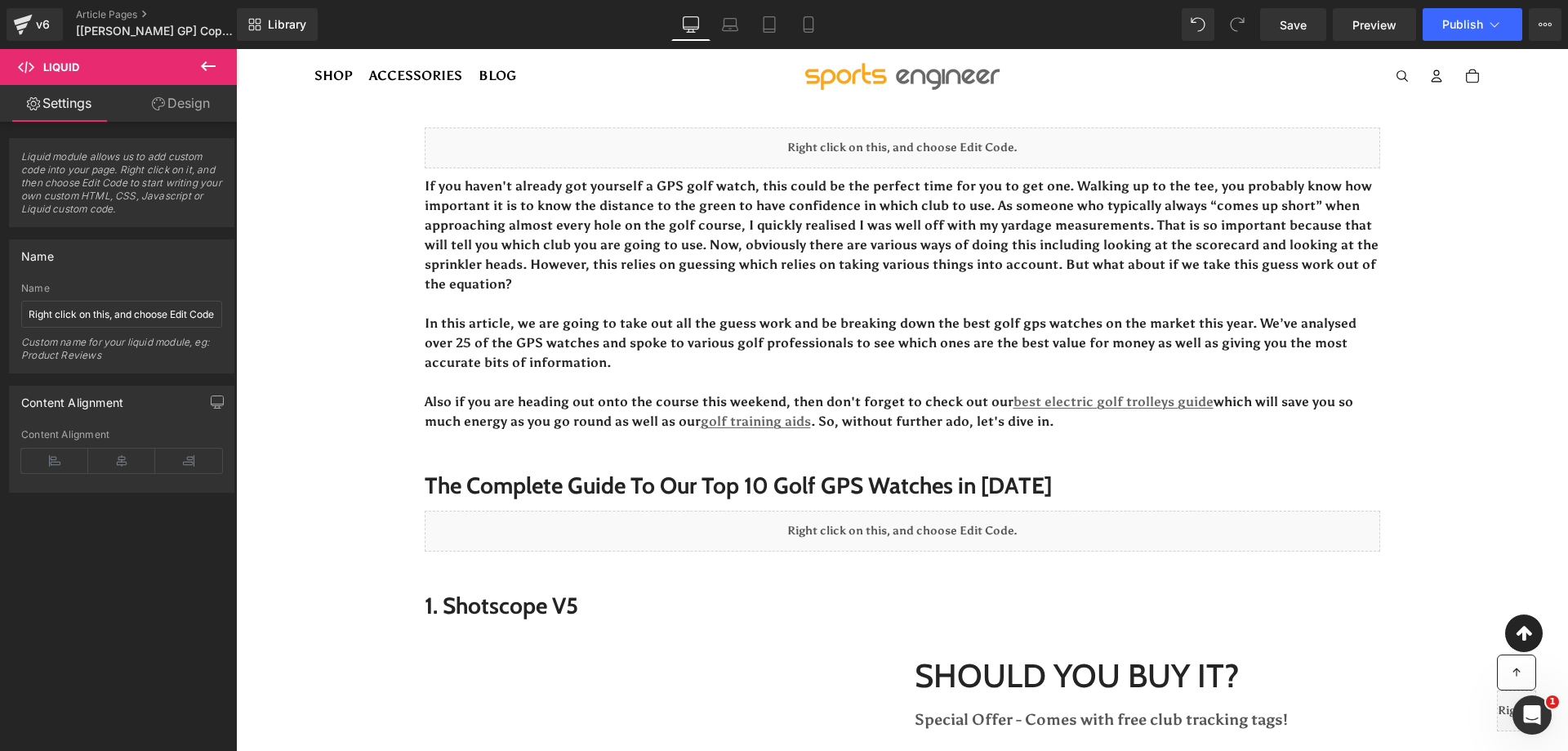
click at [203, 77] on button at bounding box center [208, 67] width 57 height 36
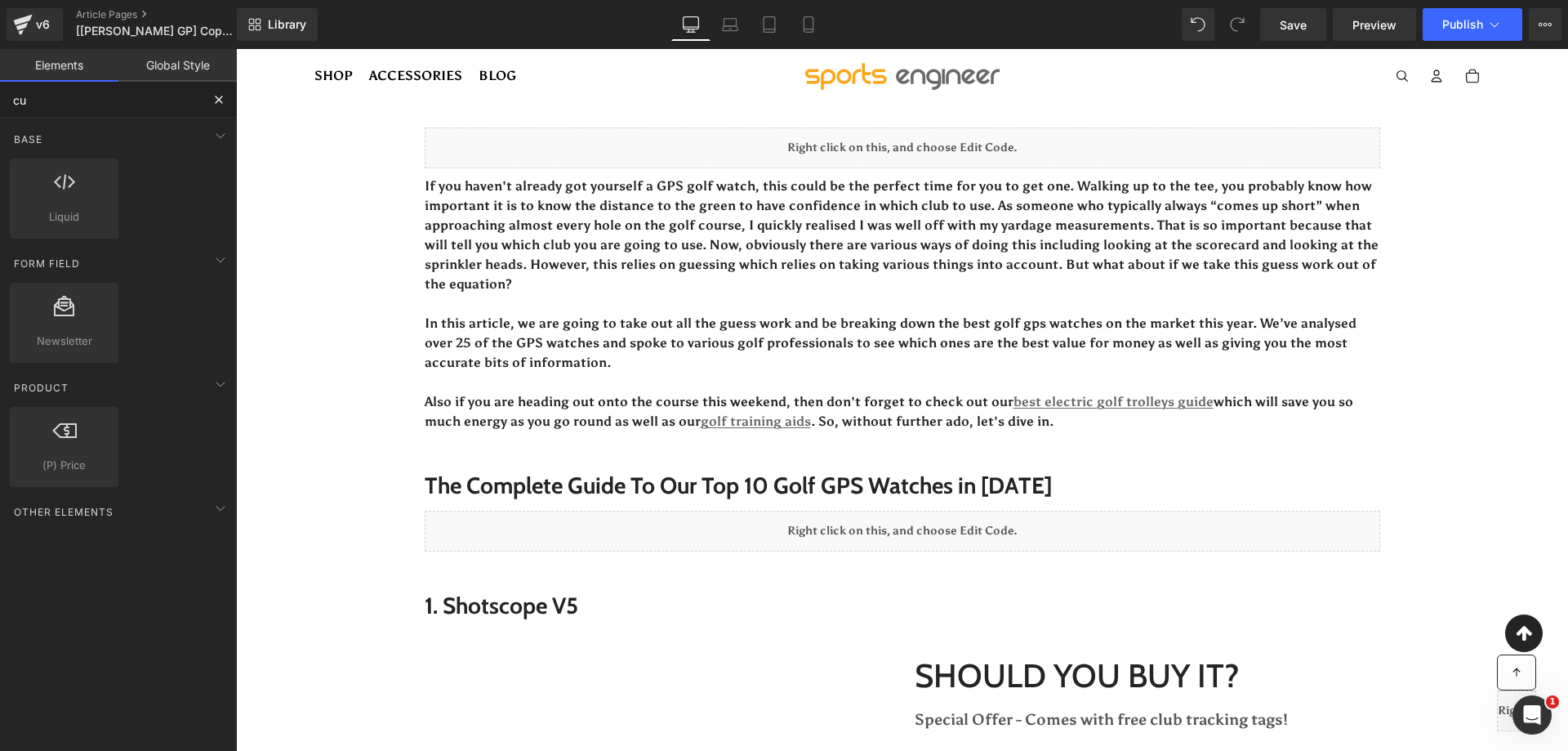
click at [141, 84] on input "cu" at bounding box center [101, 100] width 201 height 36
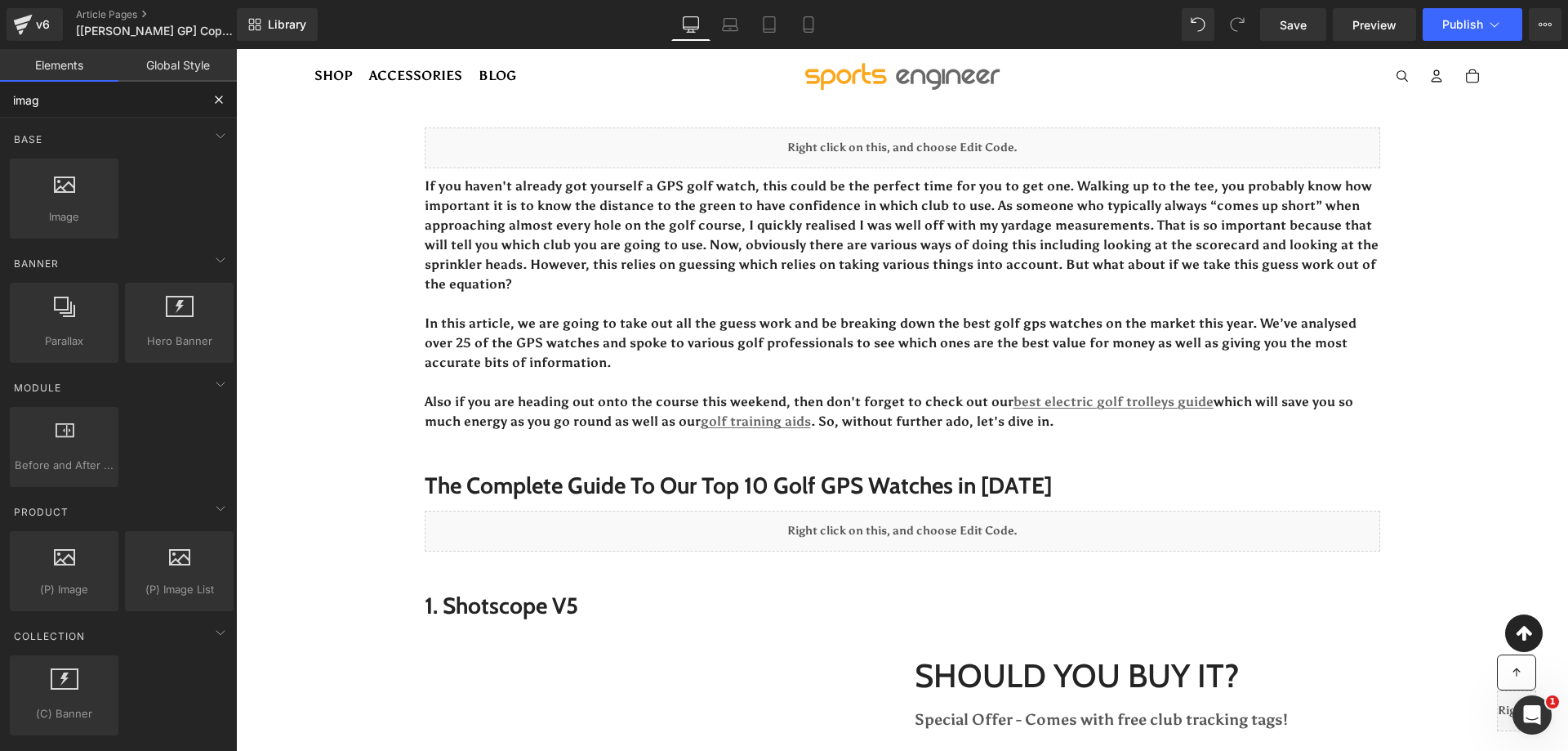
type input "image"
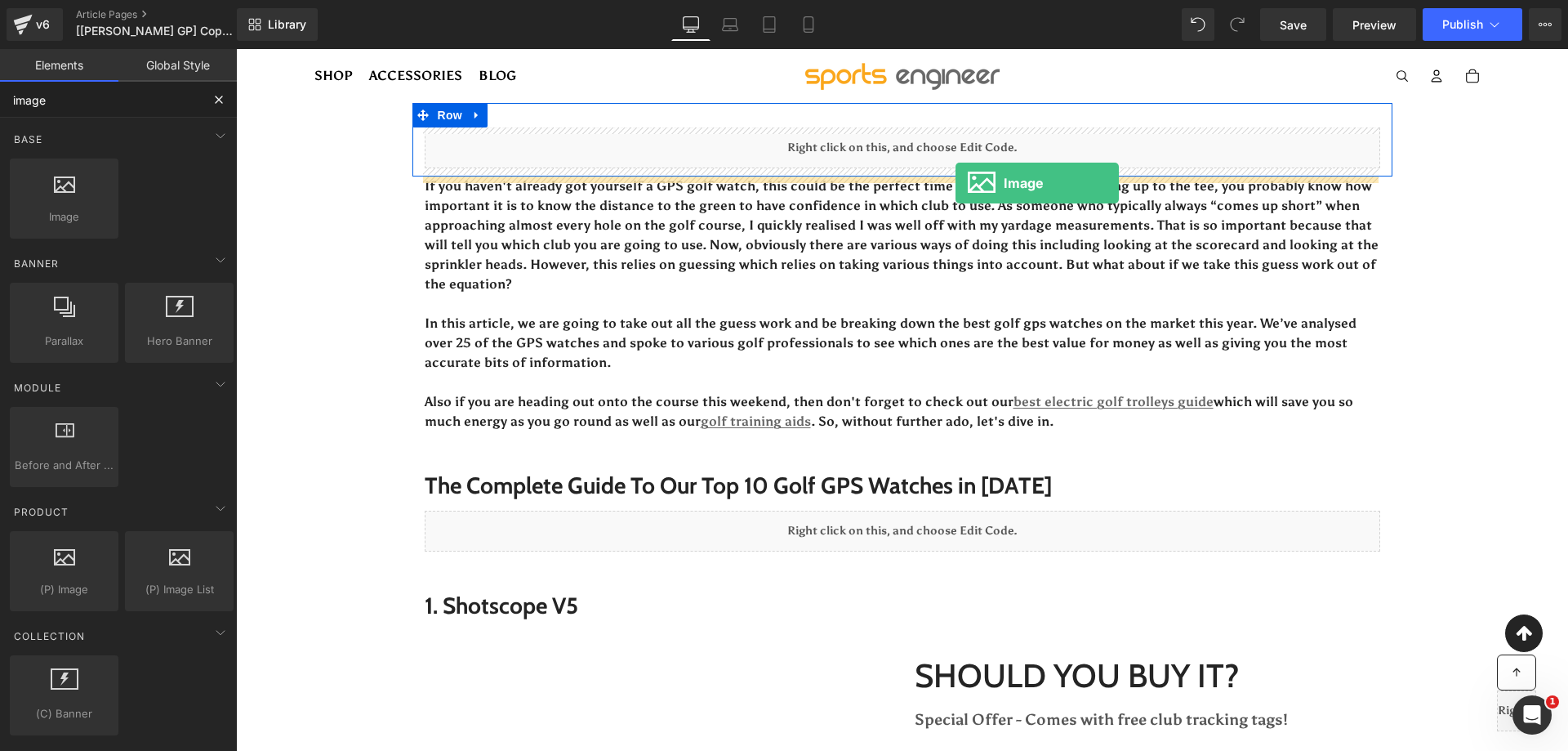
drag, startPoint x: 313, startPoint y: 243, endPoint x: 955, endPoint y: 183, distance: 644.8
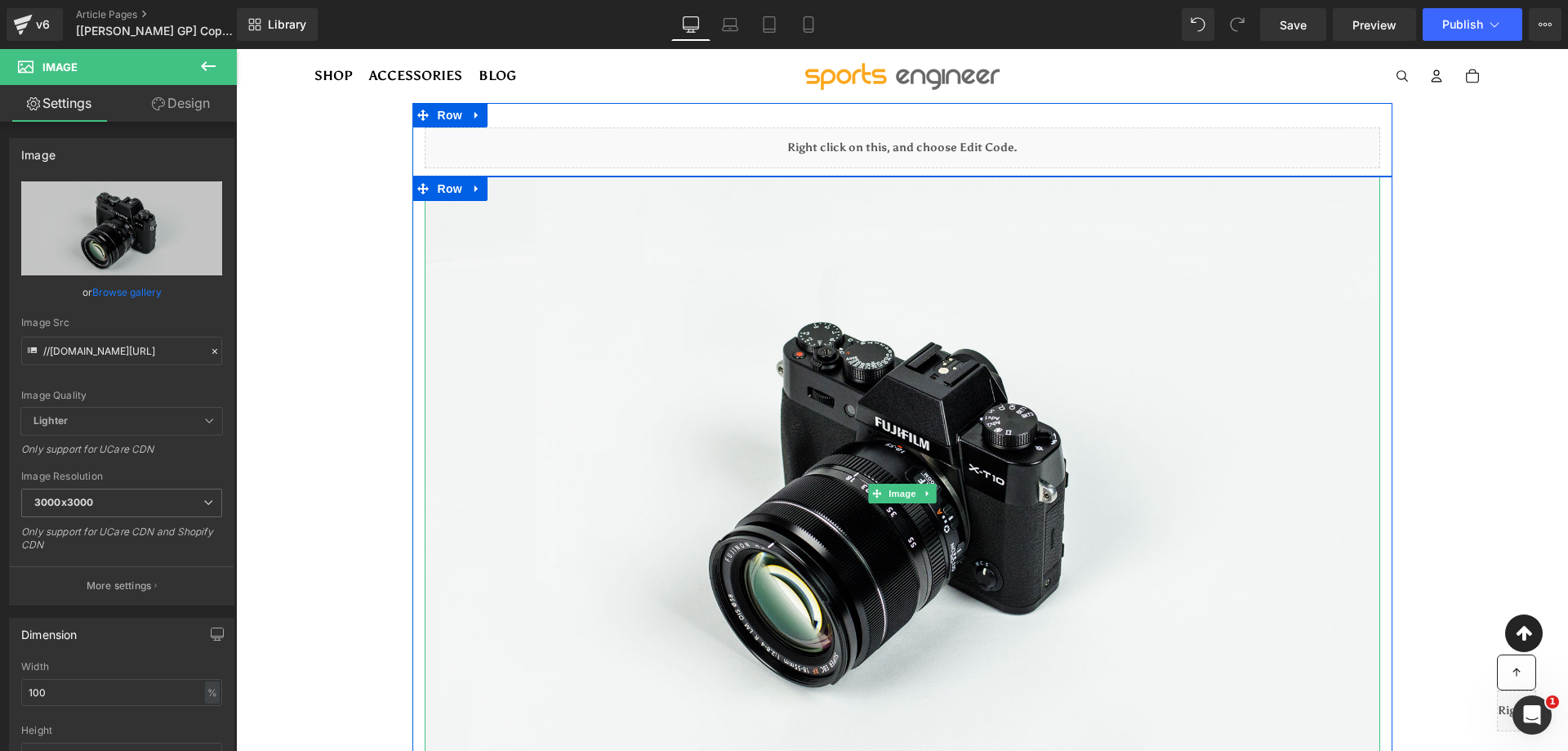
click at [924, 483] on link at bounding box center [927, 493] width 17 height 20
click at [931, 496] on icon at bounding box center [936, 493] width 9 height 9
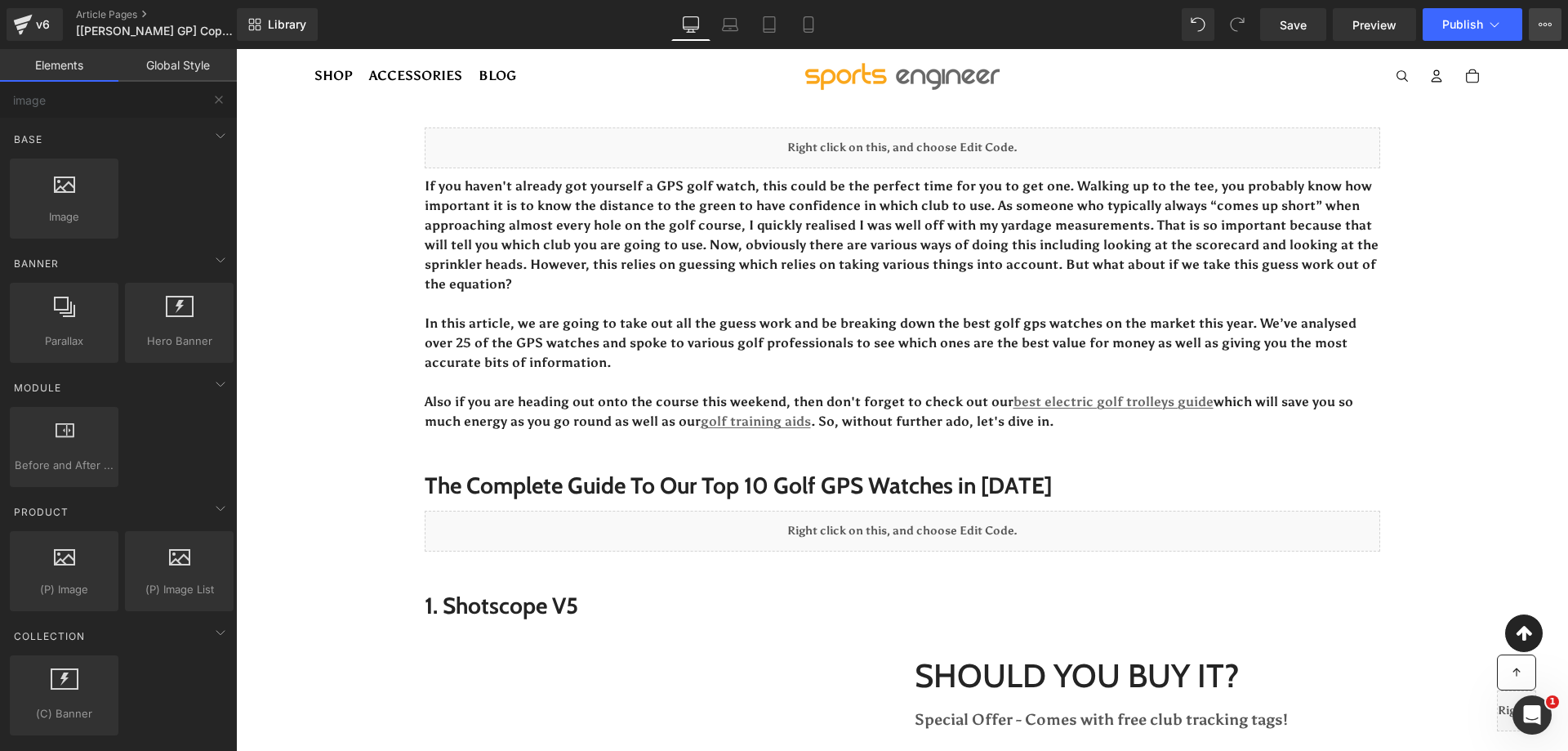
click at [1538, 17] on button "View Live Page View with current Template Save Template to Library Schedule Pub…" at bounding box center [1545, 25] width 32 height 32
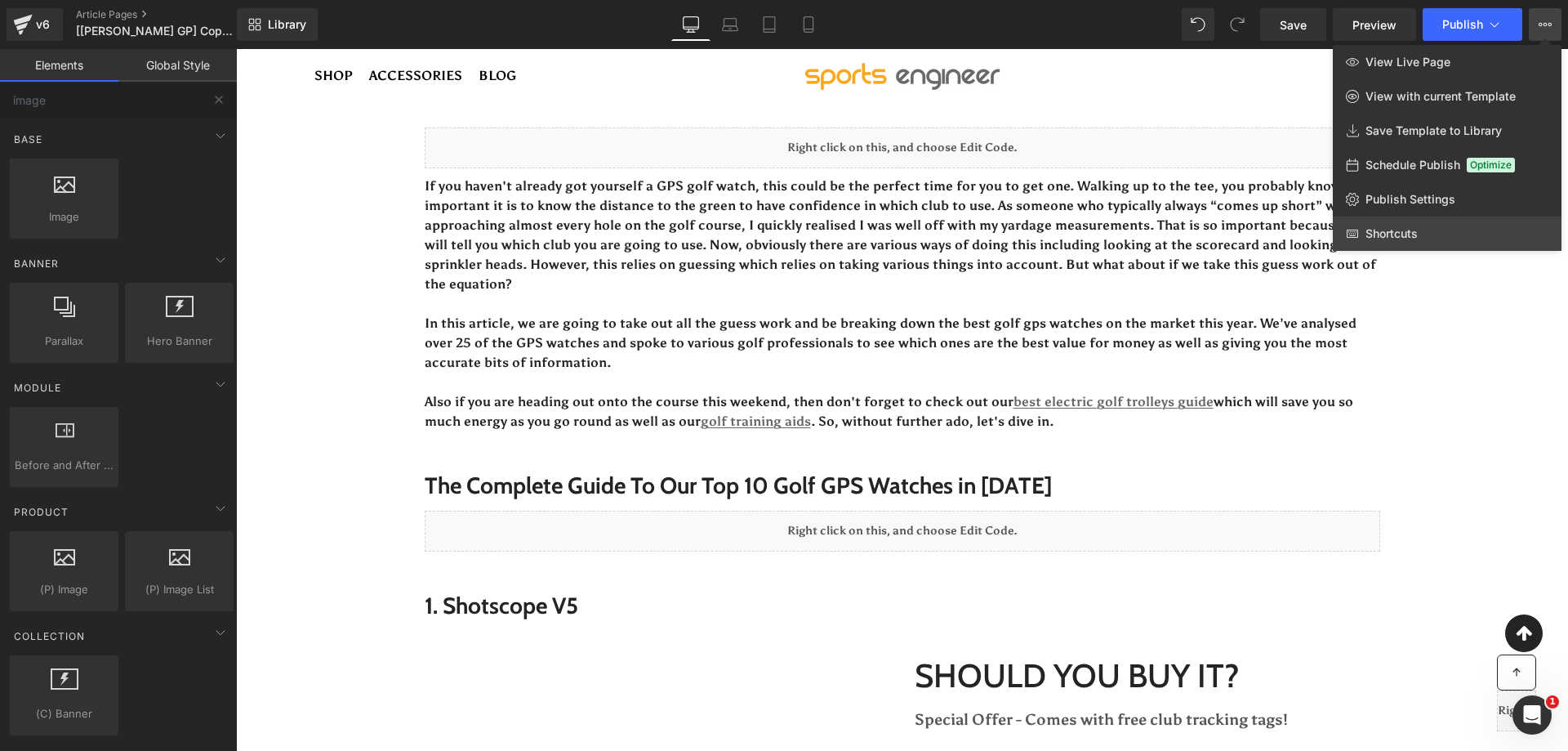
click at [1397, 239] on span "Shortcuts" at bounding box center [1392, 233] width 52 height 14
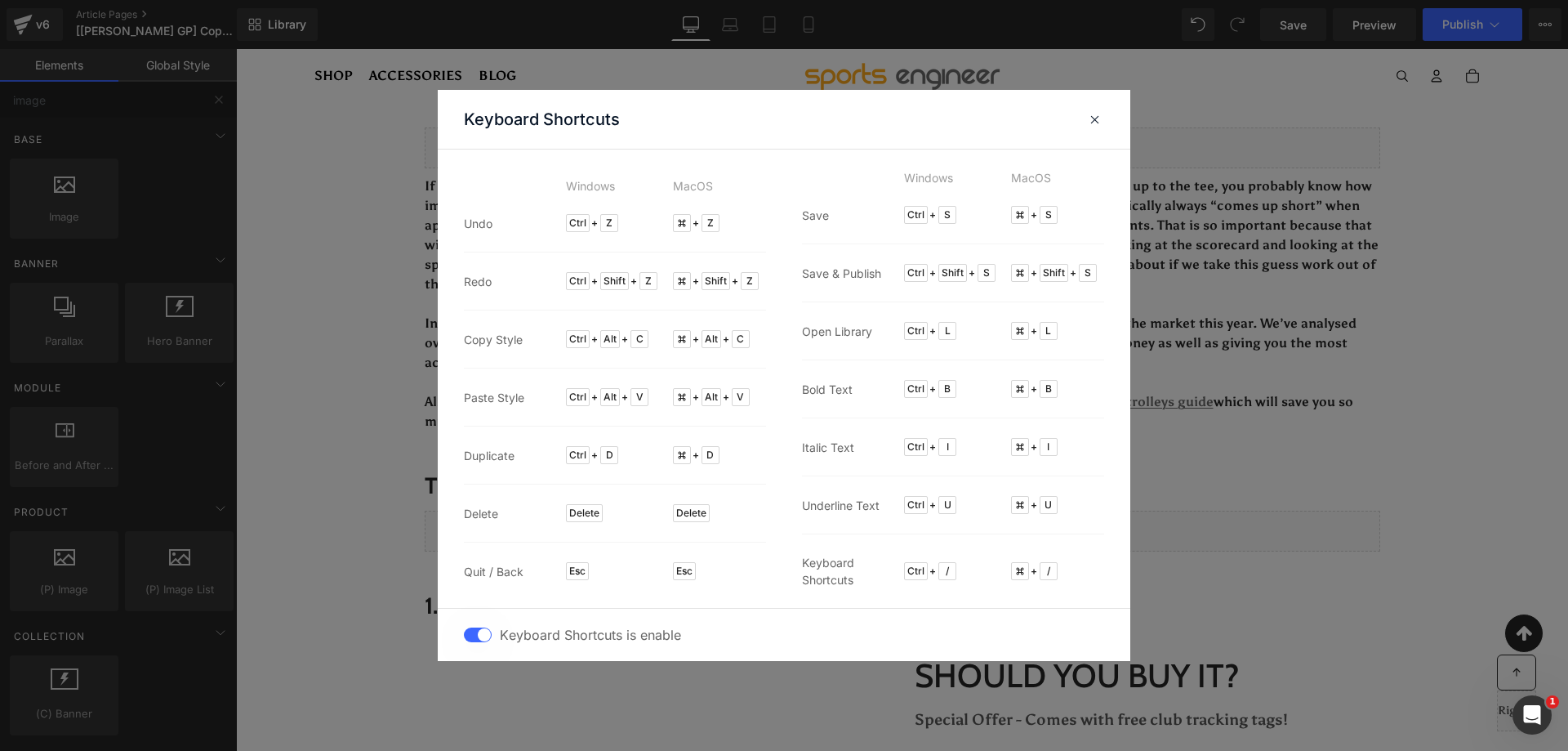
drag, startPoint x: 1769, startPoint y: 231, endPoint x: 1527, endPoint y: 89, distance: 280.6
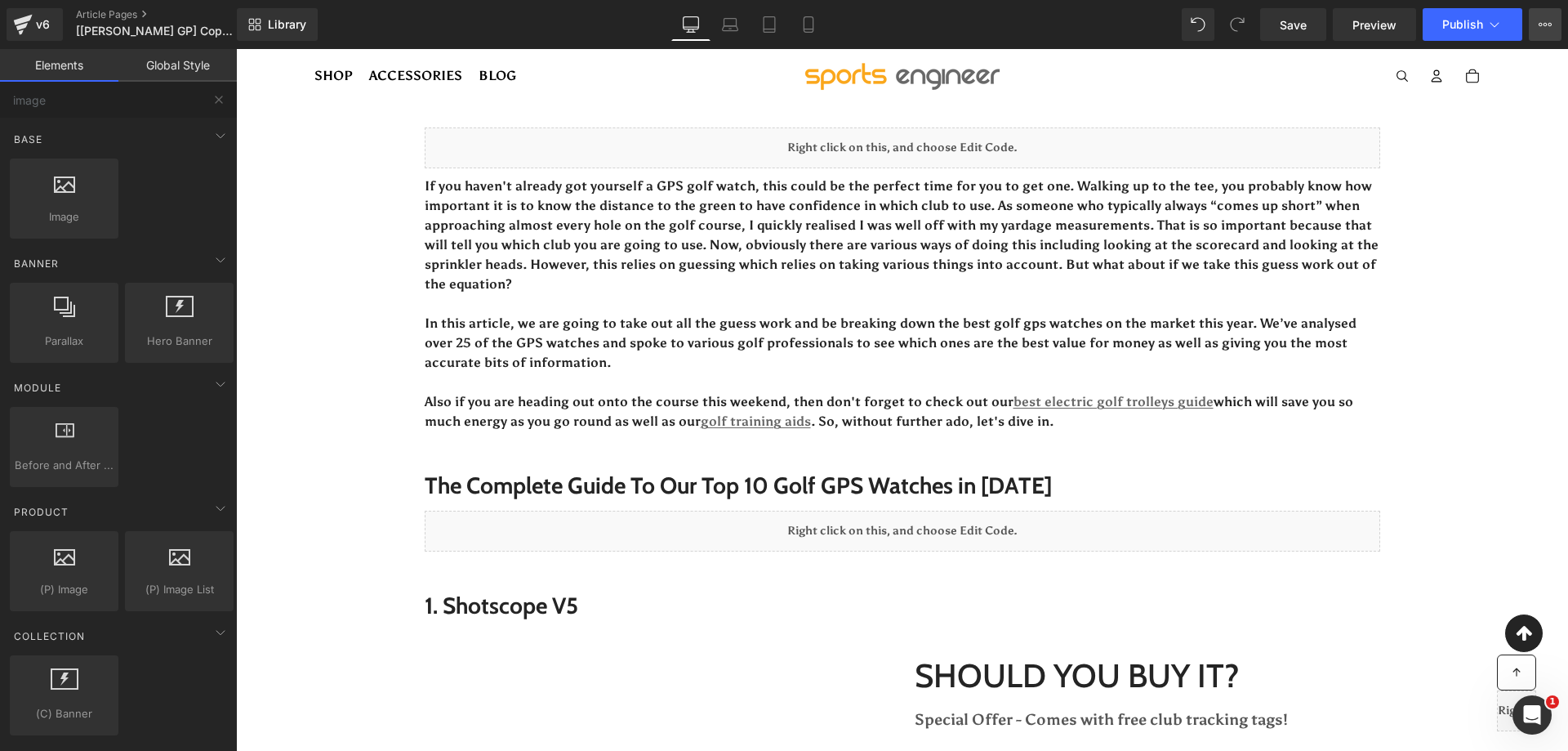
drag, startPoint x: 1529, startPoint y: 26, endPoint x: 1525, endPoint y: 49, distance: 23.3
click at [1530, 28] on button "View Live Page View with current Template Save Template to Library Schedule Pub…" at bounding box center [1545, 25] width 32 height 32
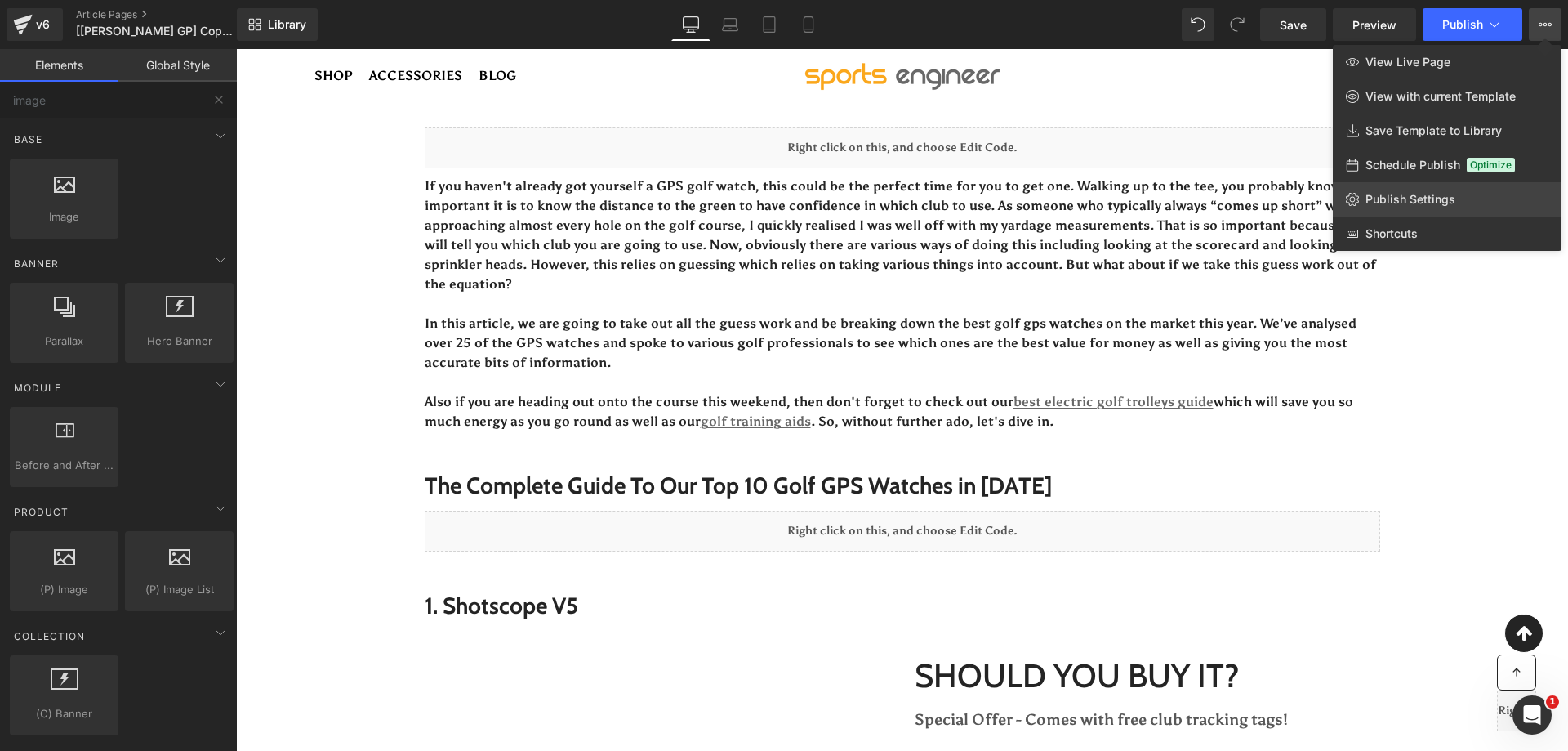
click at [1426, 197] on span "Publish Settings" at bounding box center [1410, 199] width 89 height 14
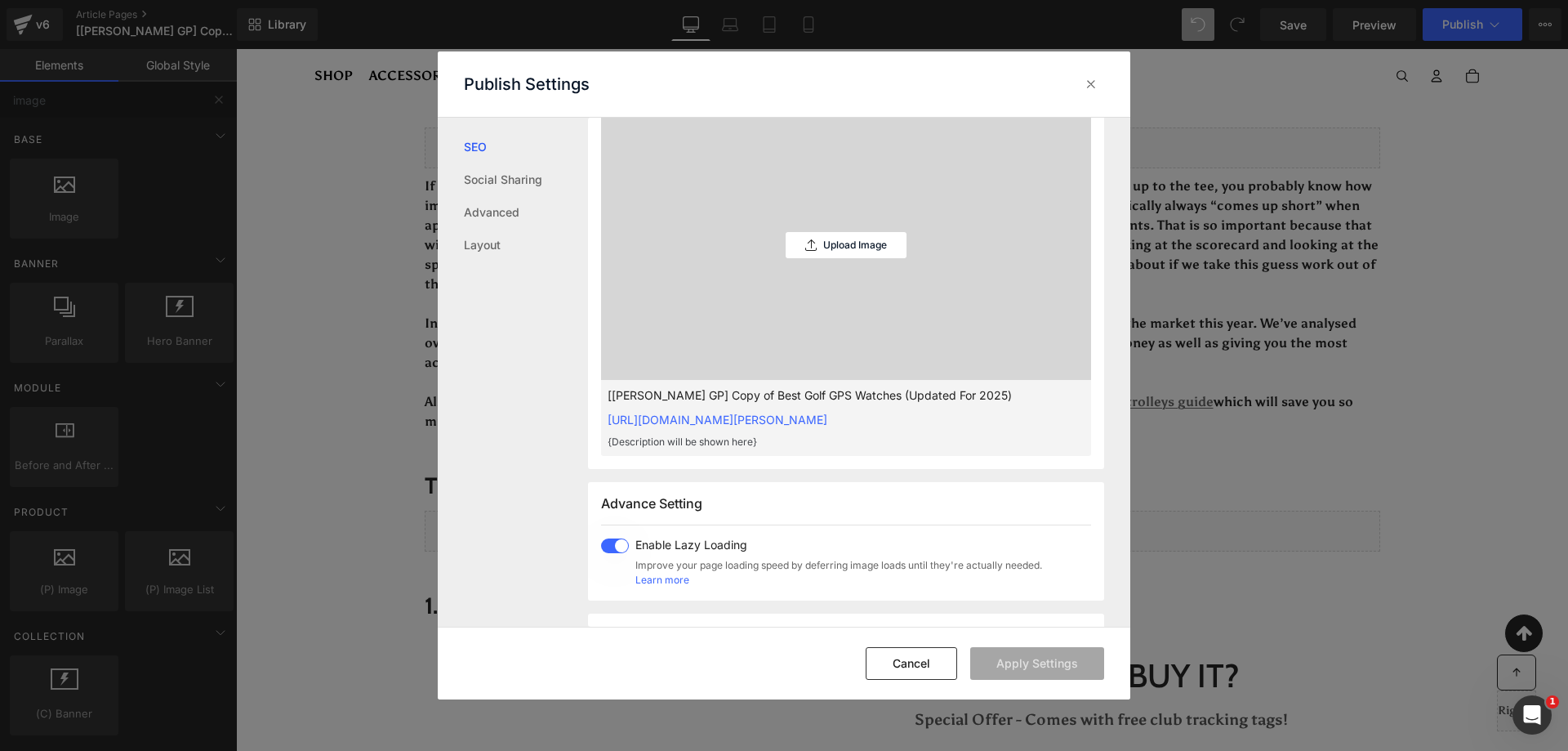
click at [844, 239] on div "Upload Image" at bounding box center [846, 245] width 121 height 269
click at [839, 251] on p "Upload Image" at bounding box center [855, 245] width 64 height 11
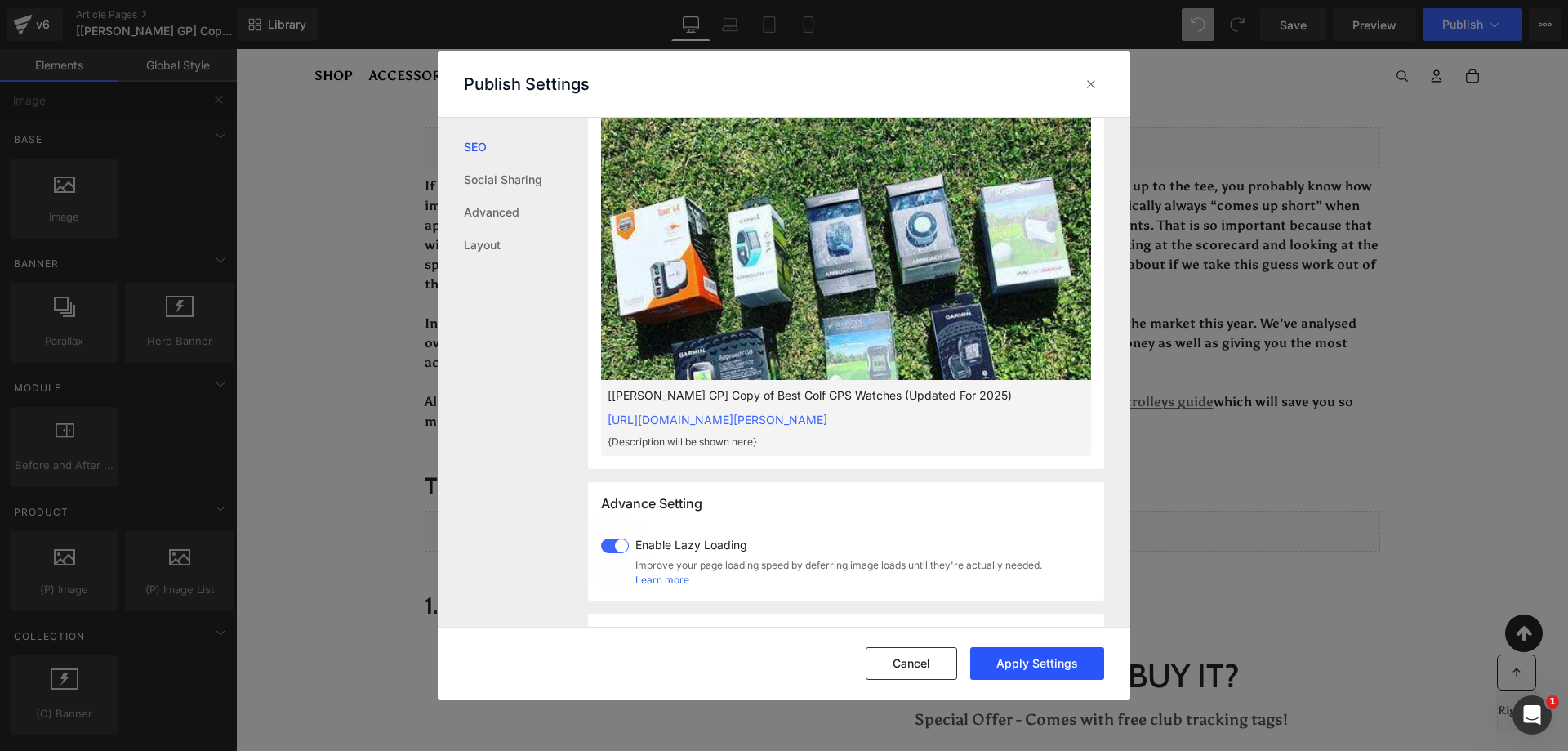
click at [1039, 672] on button "Apply Settings" at bounding box center [1037, 663] width 134 height 32
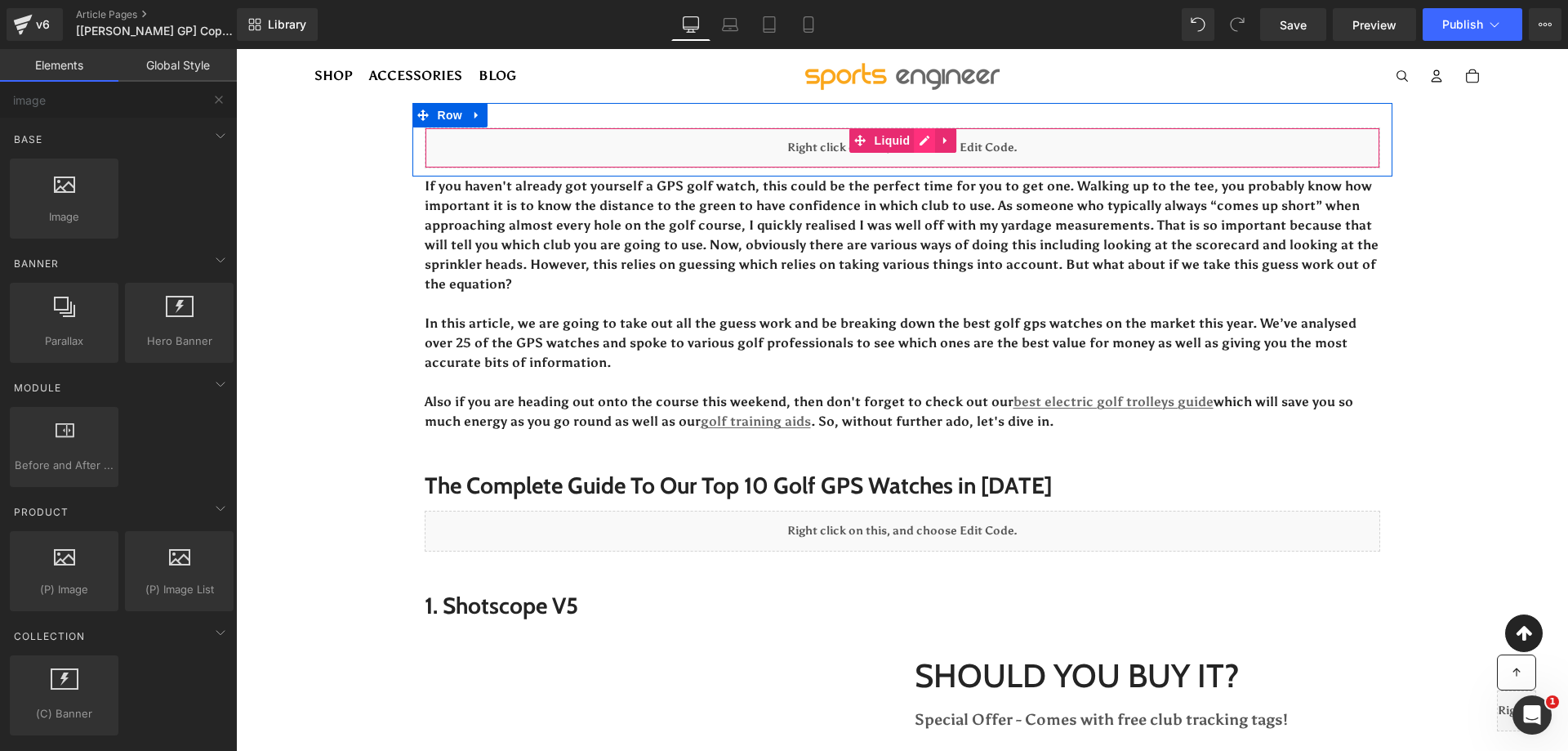
click at [922, 146] on div "Liquid" at bounding box center [902, 148] width 955 height 41
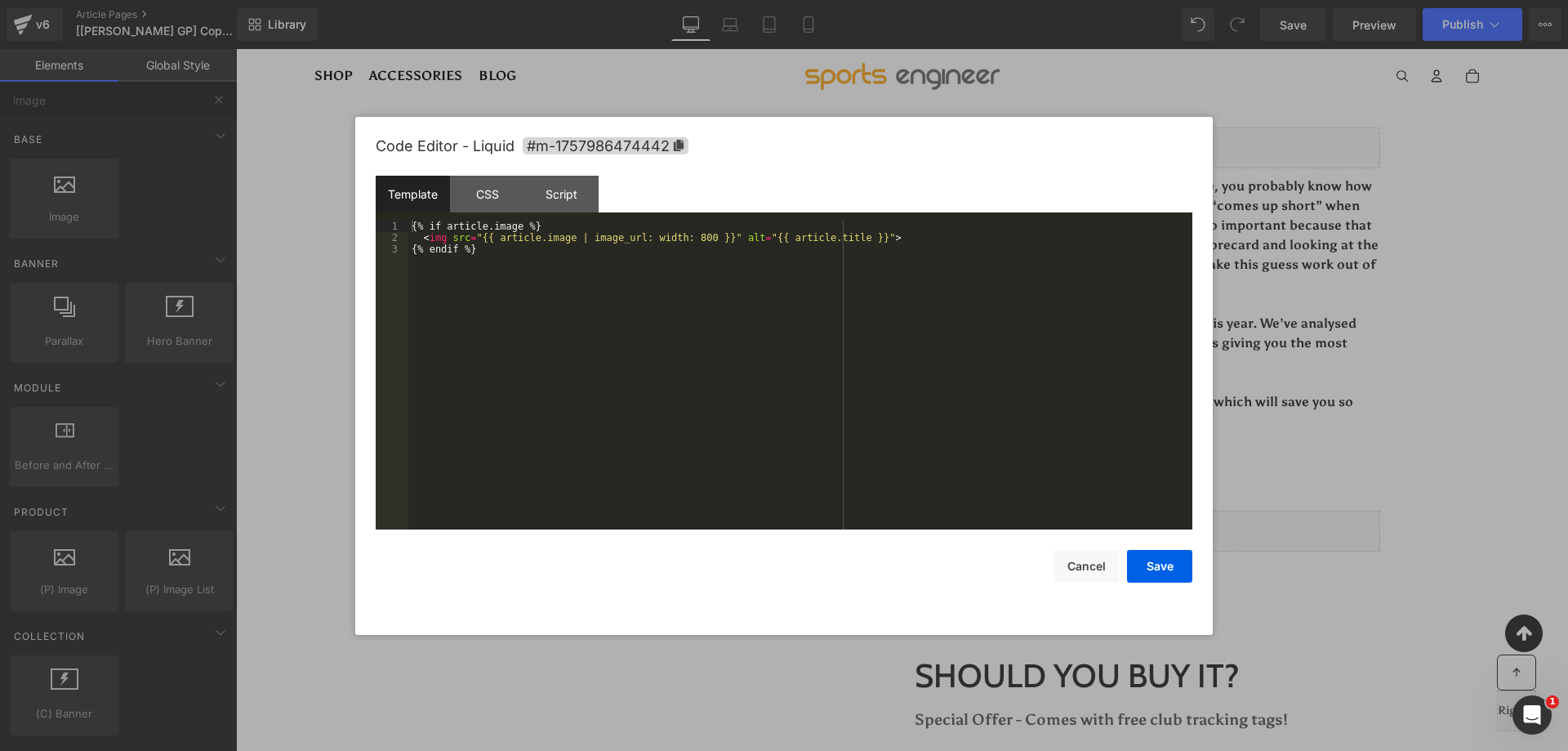
click at [637, 247] on div "{% if article.image %} < img src = "{{ article.image | image_url: width: 800 }}…" at bounding box center [800, 386] width 784 height 332
click at [554, 246] on div "{% if article.image %} < img src = "{{ article.image | image_url: width: 800 }}…" at bounding box center [800, 386] width 784 height 332
click at [687, 233] on div "{% if article.image %} < img src = "{{ article.image | image_url: width: 800 }}…" at bounding box center [800, 386] width 784 height 332
drag, startPoint x: 691, startPoint y: 238, endPoint x: 676, endPoint y: 238, distance: 15.0
click at [676, 238] on div "{% if article.image %} < img src = "{{ article.image | image_url: width: 800 }}…" at bounding box center [800, 386] width 784 height 332
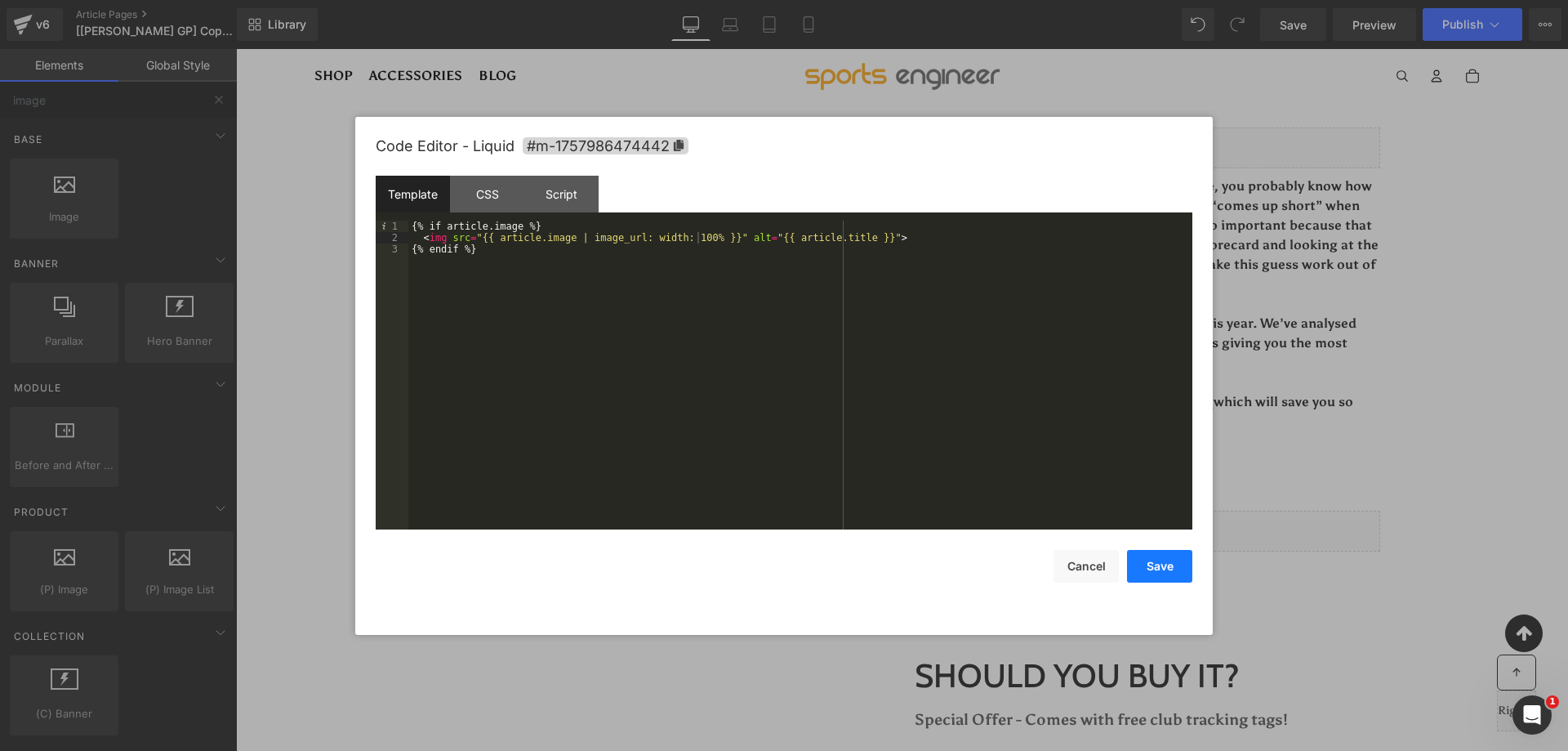
click at [1168, 564] on button "Save" at bounding box center [1160, 566] width 66 height 32
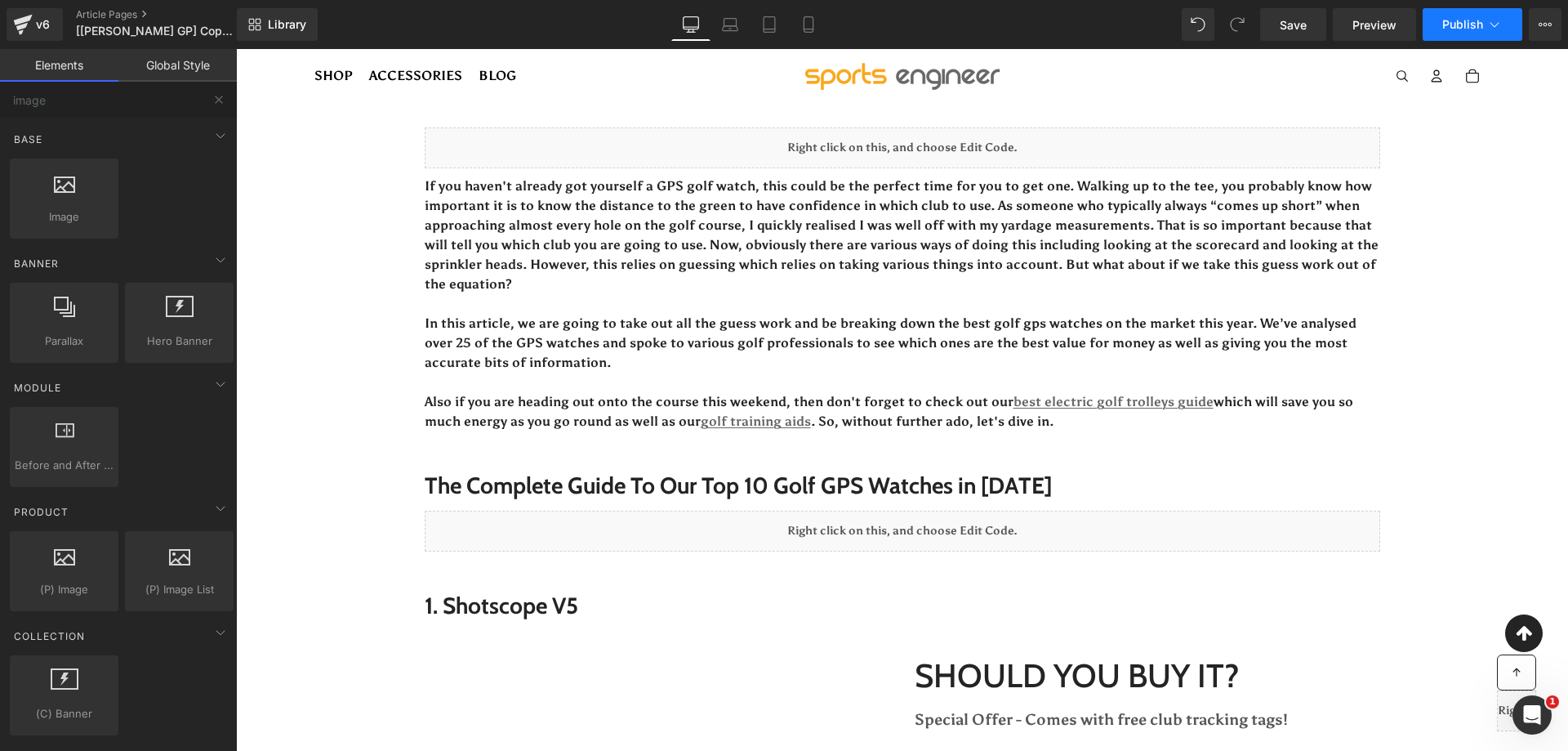
click at [1441, 33] on button "Publish" at bounding box center [1473, 25] width 100 height 32
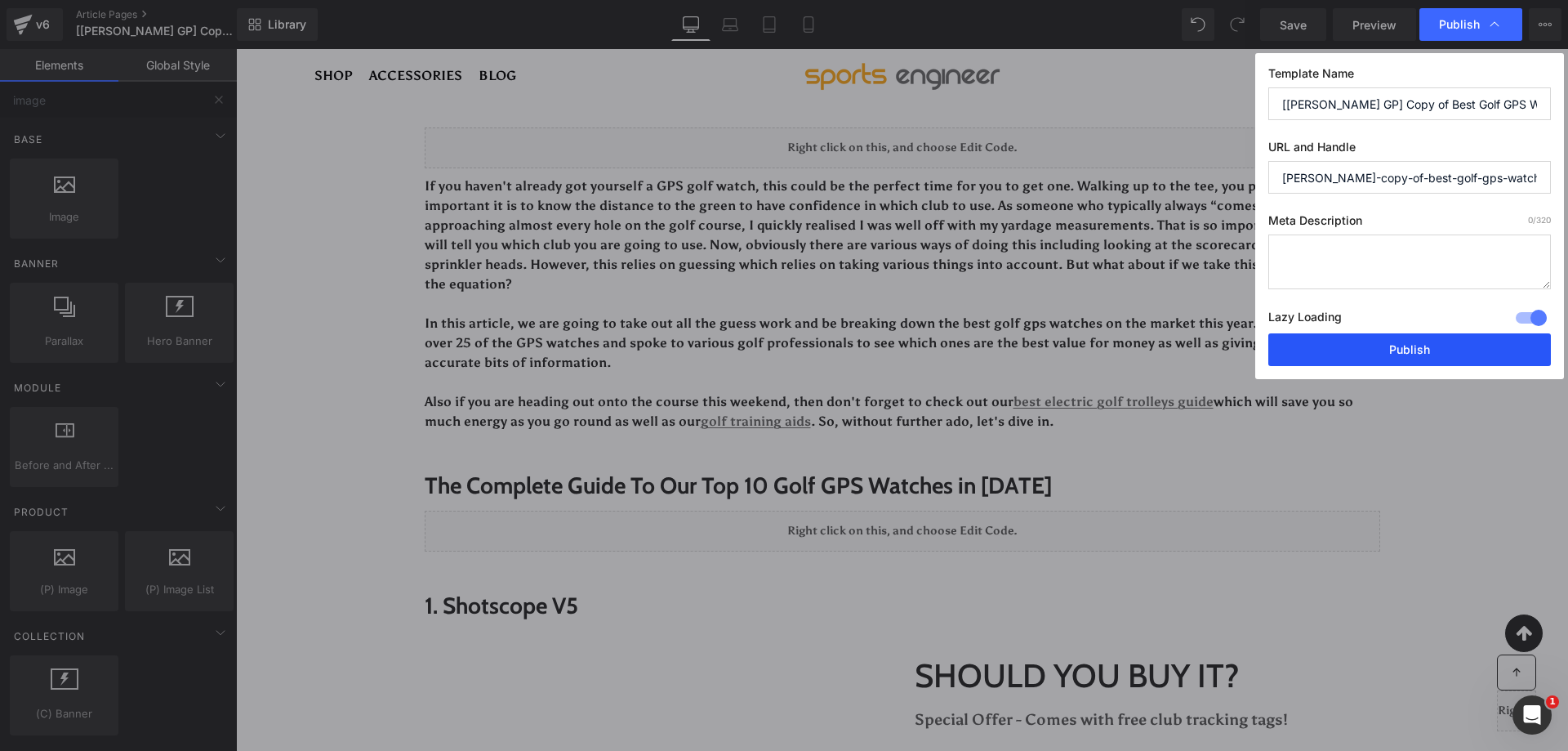
click at [1298, 342] on button "Publish" at bounding box center [1410, 350] width 283 height 32
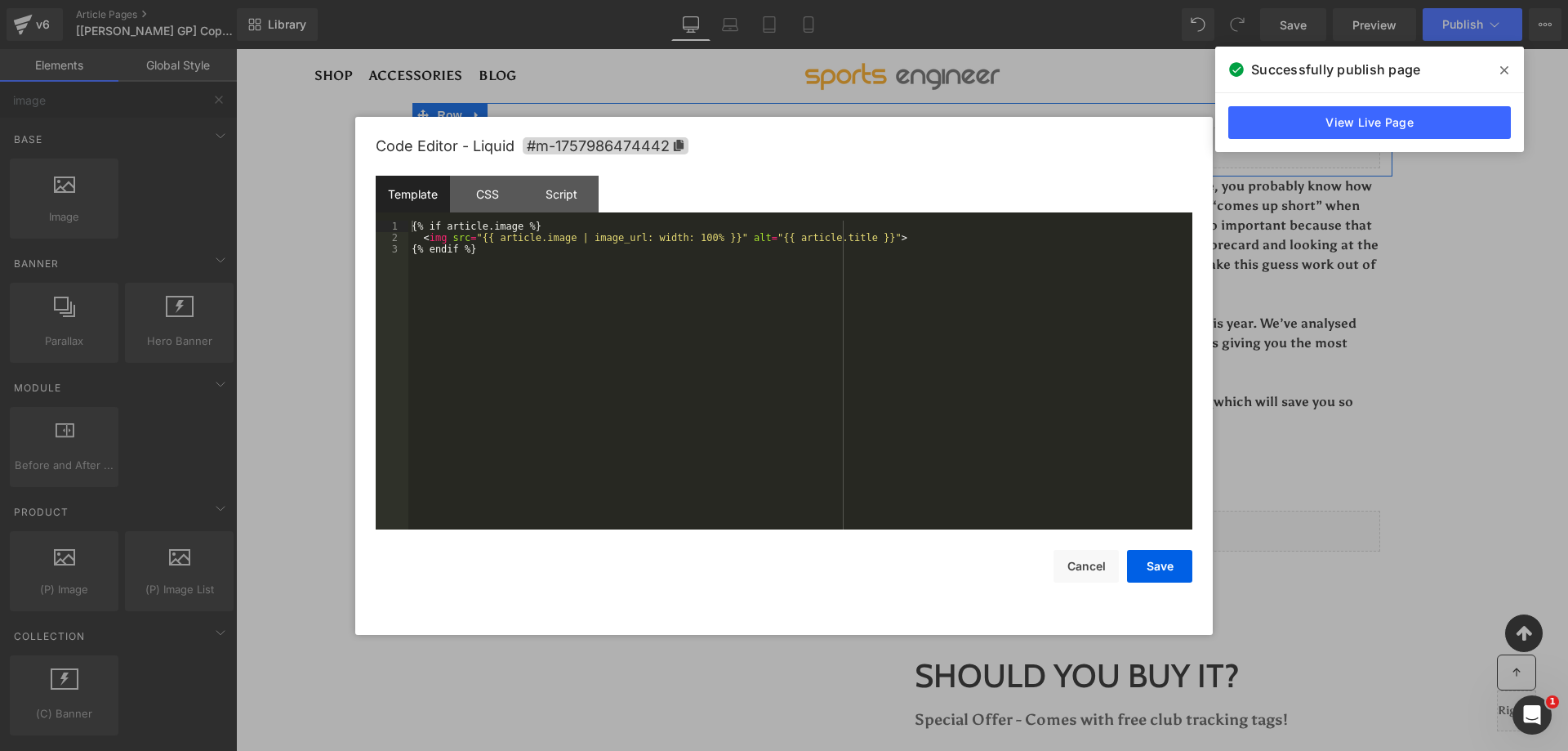
click at [915, 143] on icon at bounding box center [919, 141] width 9 height 10
click at [516, 254] on div "{% if article.image %} < img src = "{{ article.image | image_url: width: 100% }…" at bounding box center [800, 386] width 784 height 332
click at [766, 304] on div "{% if article.image %} < img src = "{{ article.image | image_url: width: 100% }…" at bounding box center [800, 386] width 784 height 332
click at [1159, 553] on button "Save" at bounding box center [1160, 566] width 66 height 32
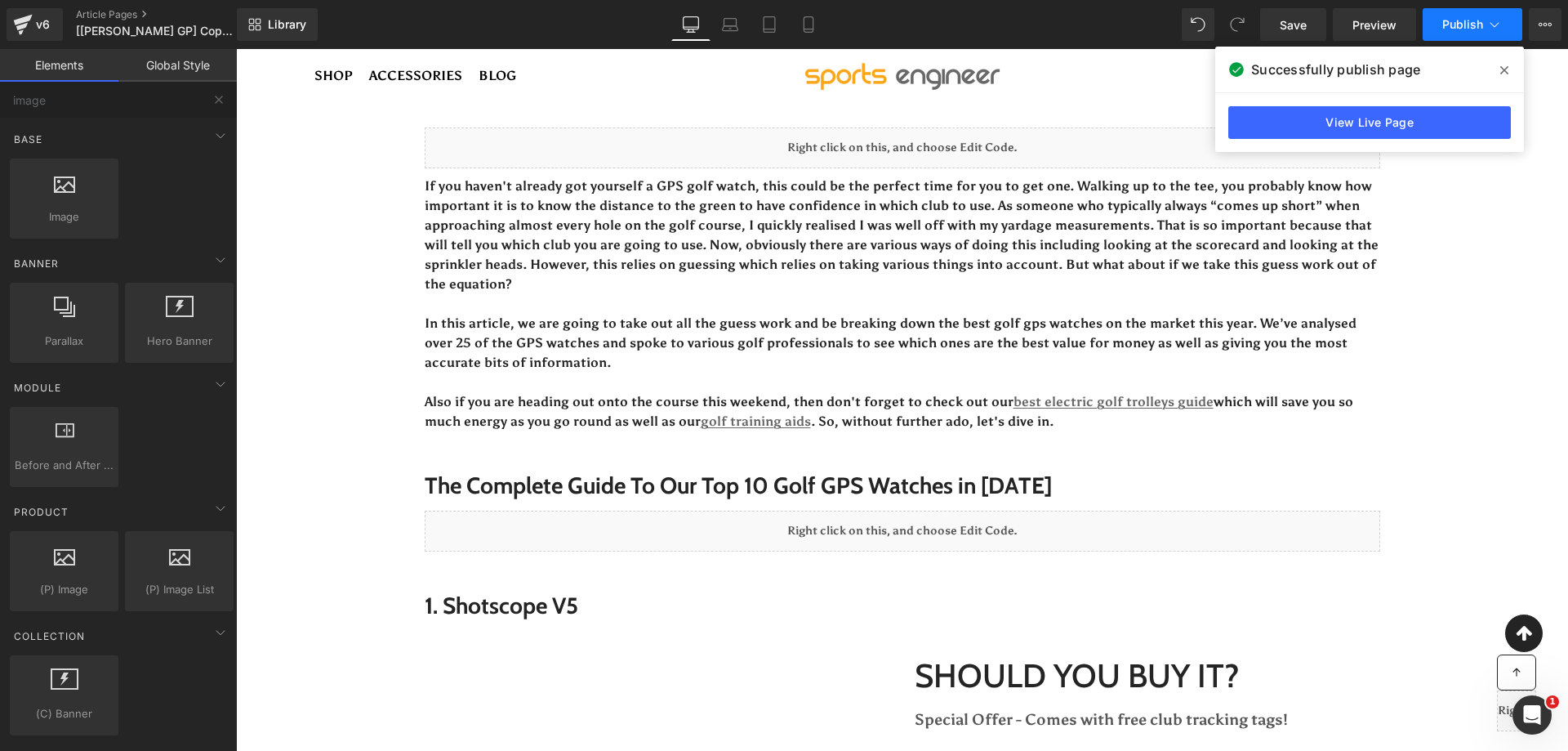
click at [1481, 28] on span "Publish" at bounding box center [1463, 24] width 41 height 13
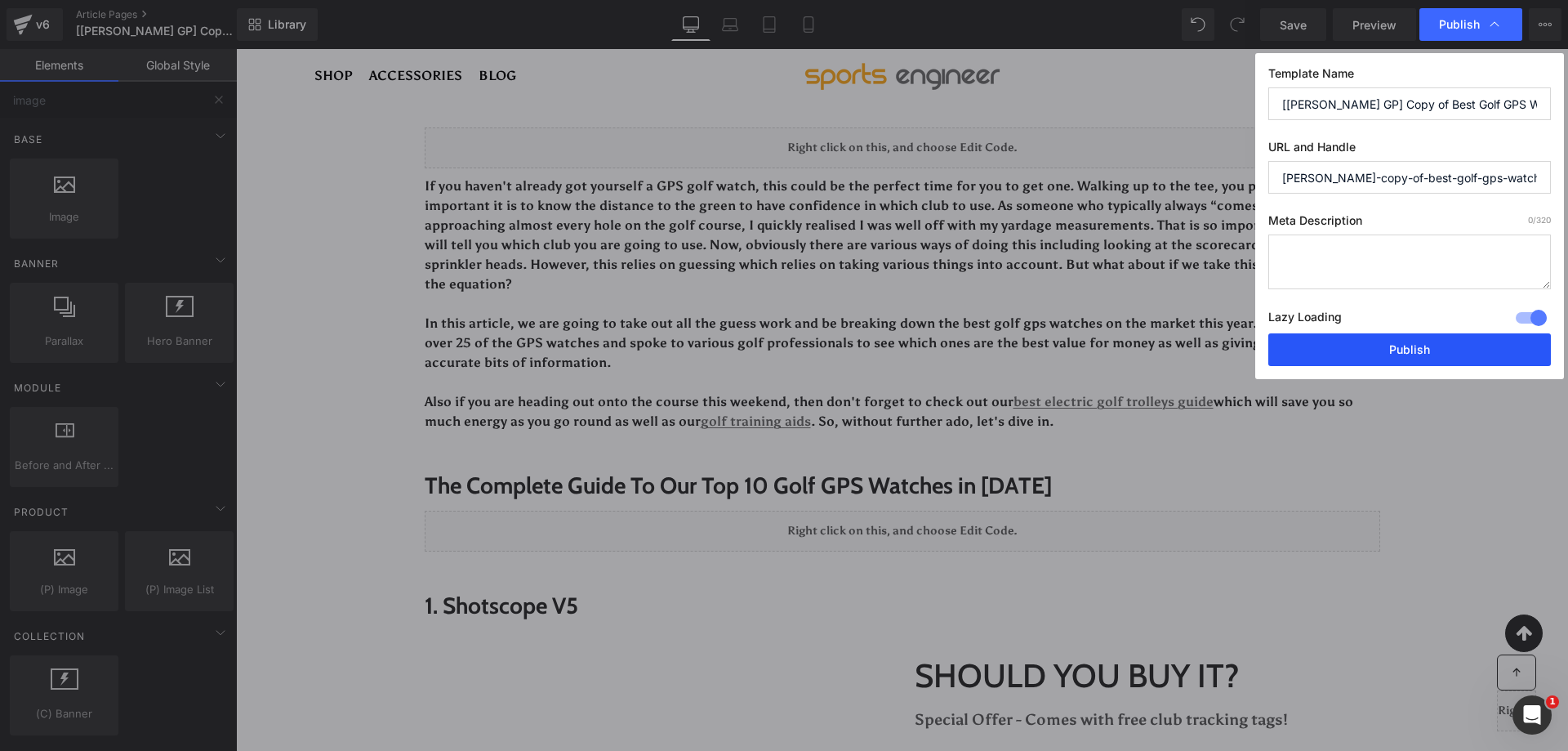
click at [1339, 344] on button "Publish" at bounding box center [1410, 350] width 283 height 32
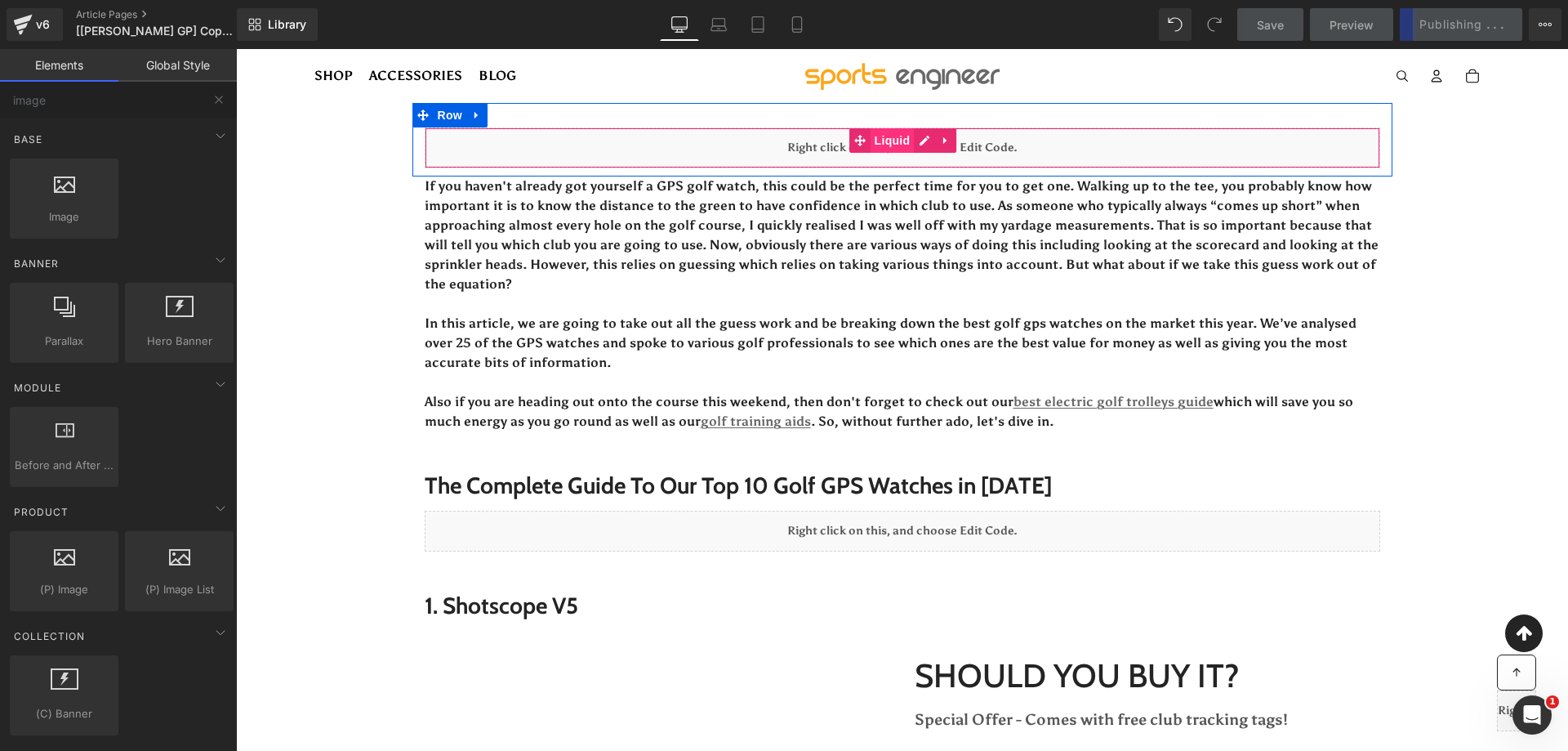
click at [879, 147] on span "Liquid" at bounding box center [893, 140] width 44 height 25
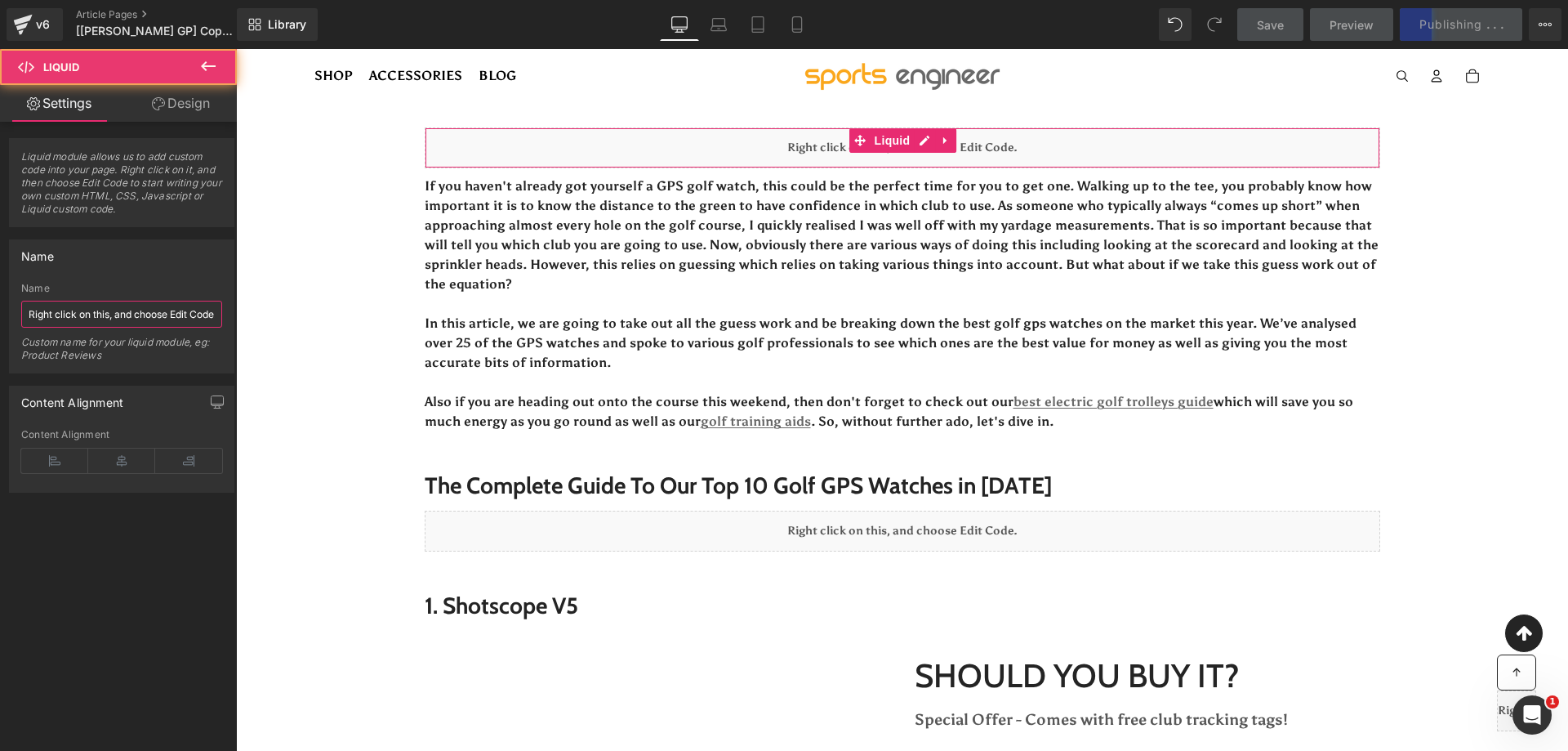
click at [63, 311] on input "Right click on this, and choose Edit Code." at bounding box center [122, 315] width 201 height 27
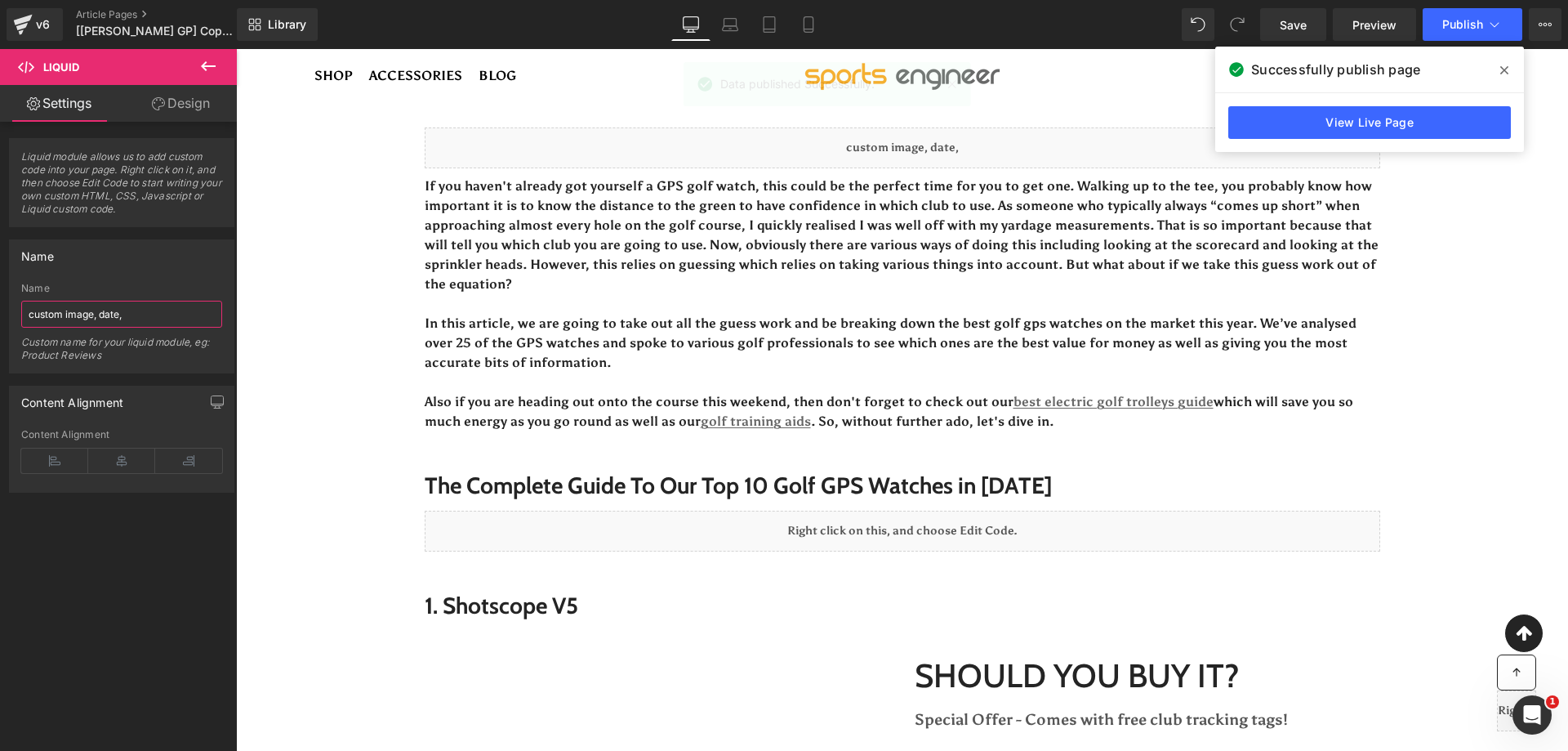
paste input "<p class="article-meta"> By {{ article.author }} | {{ article.published_at | da…"
type input "custom image, date, author"
click at [1457, 38] on button "Publish" at bounding box center [1473, 25] width 100 height 32
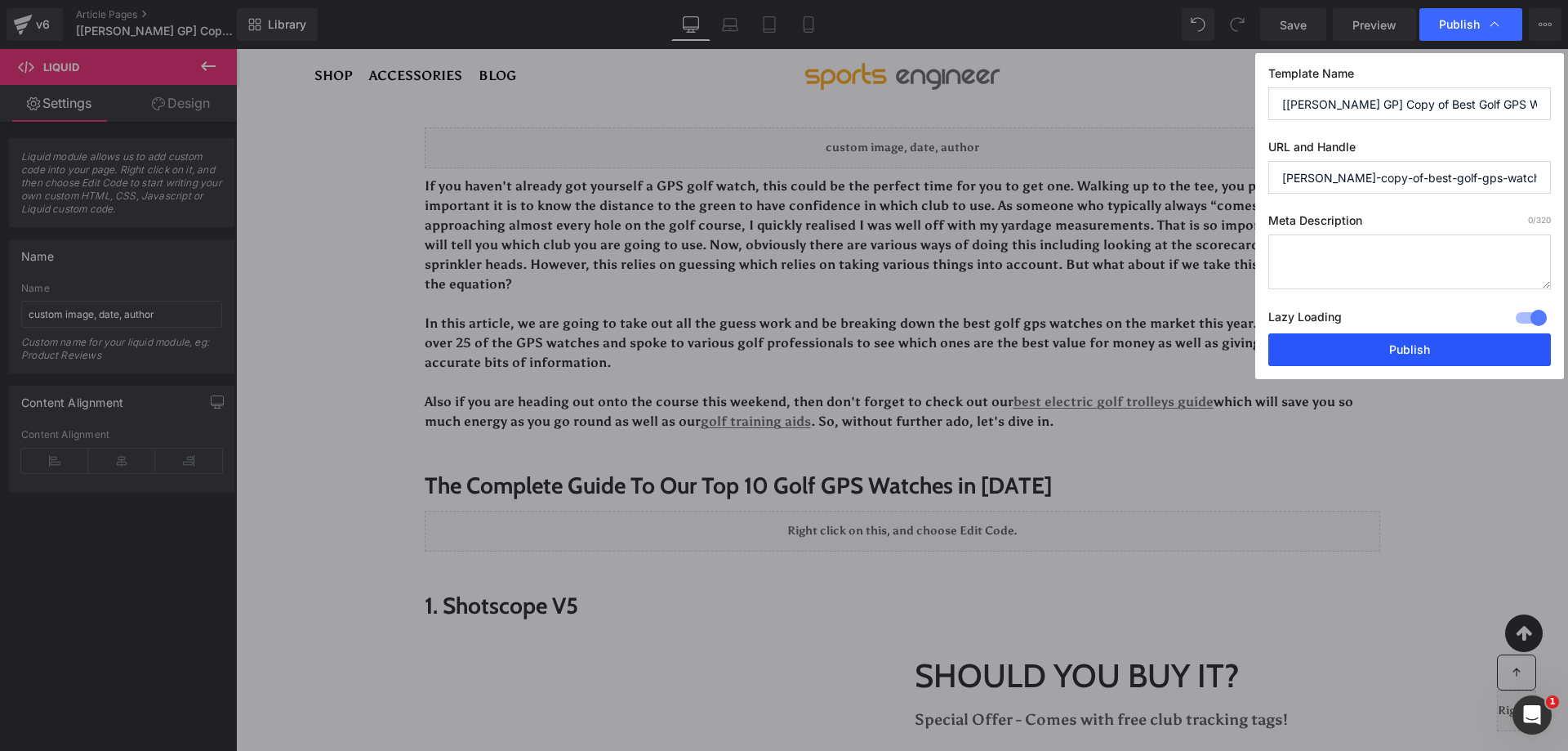
click at [1389, 345] on button "Publish" at bounding box center [1410, 350] width 283 height 32
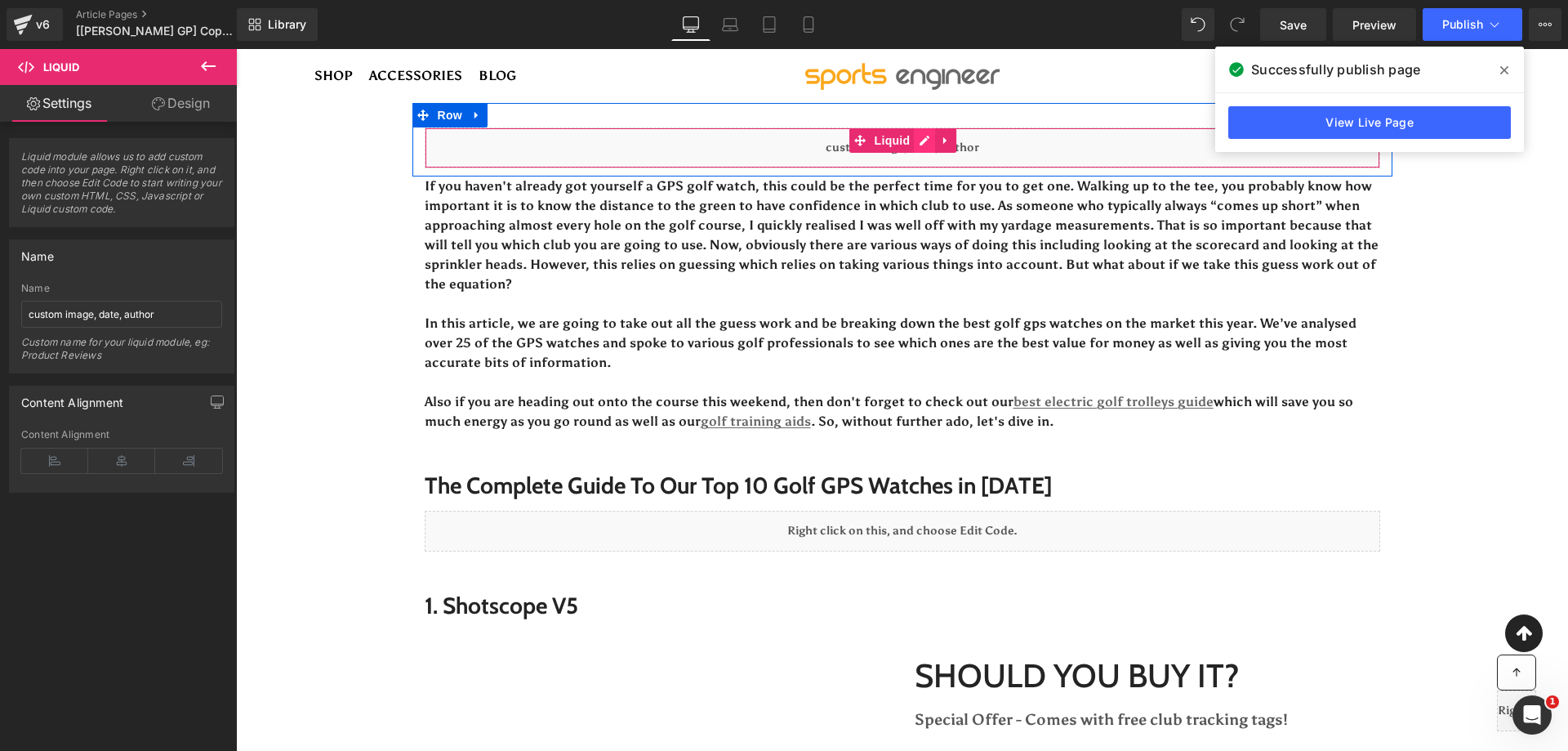
click at [916, 142] on div "Liquid" at bounding box center [902, 148] width 955 height 41
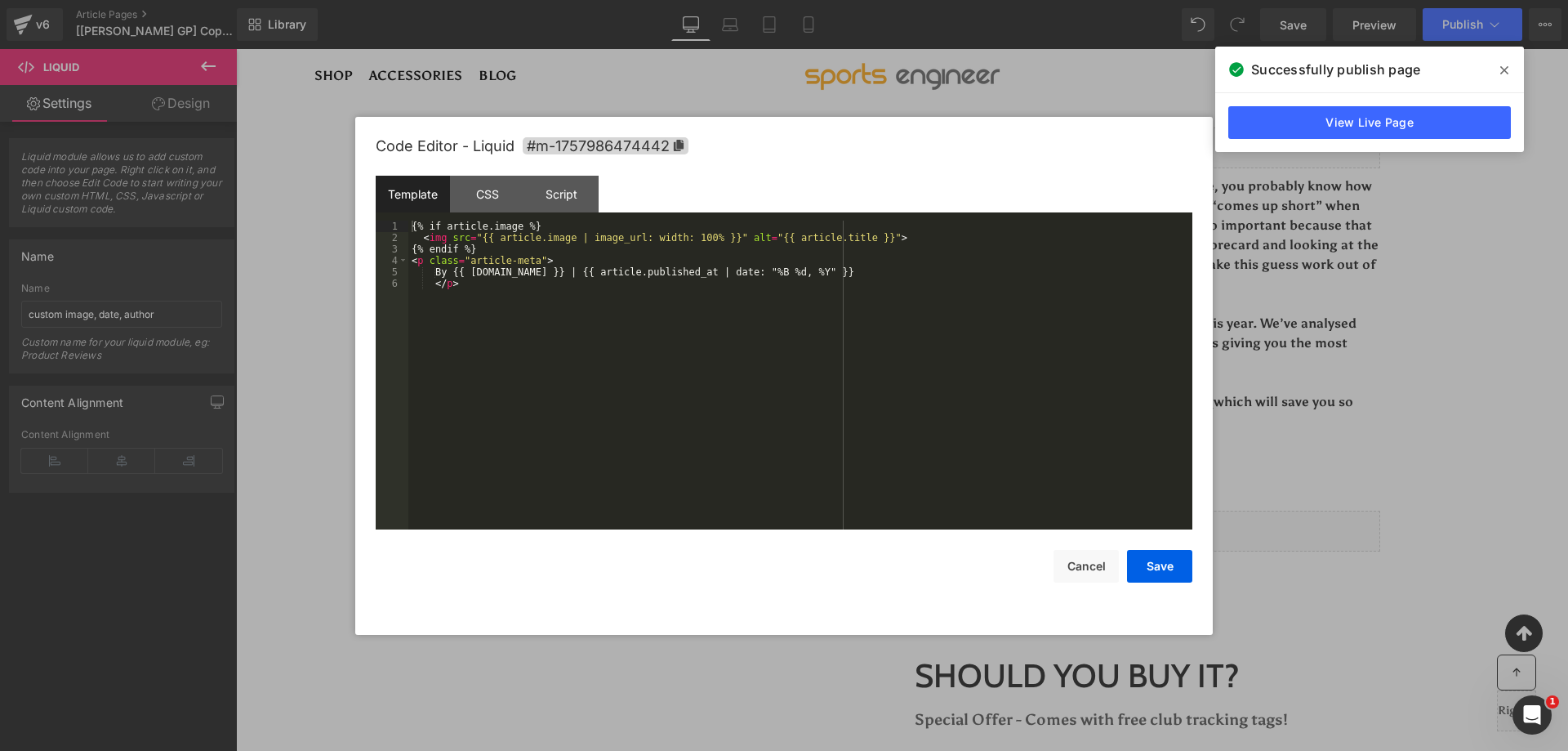
click at [916, 142] on div "Code Editor - Liquid #m-1757986474442" at bounding box center [784, 146] width 816 height 59
drag, startPoint x: 600, startPoint y: 286, endPoint x: 519, endPoint y: 273, distance: 82.0
click at [600, 284] on div "{% if article.image %} < img src = "{{ article.image | image_url: width: 100% }…" at bounding box center [800, 386] width 784 height 332
click at [537, 257] on div "{% if article.image %} < img src = "{{ article.image | image_url: width: 100% }…" at bounding box center [800, 386] width 784 height 332
click at [1508, 72] on span at bounding box center [1504, 70] width 26 height 26
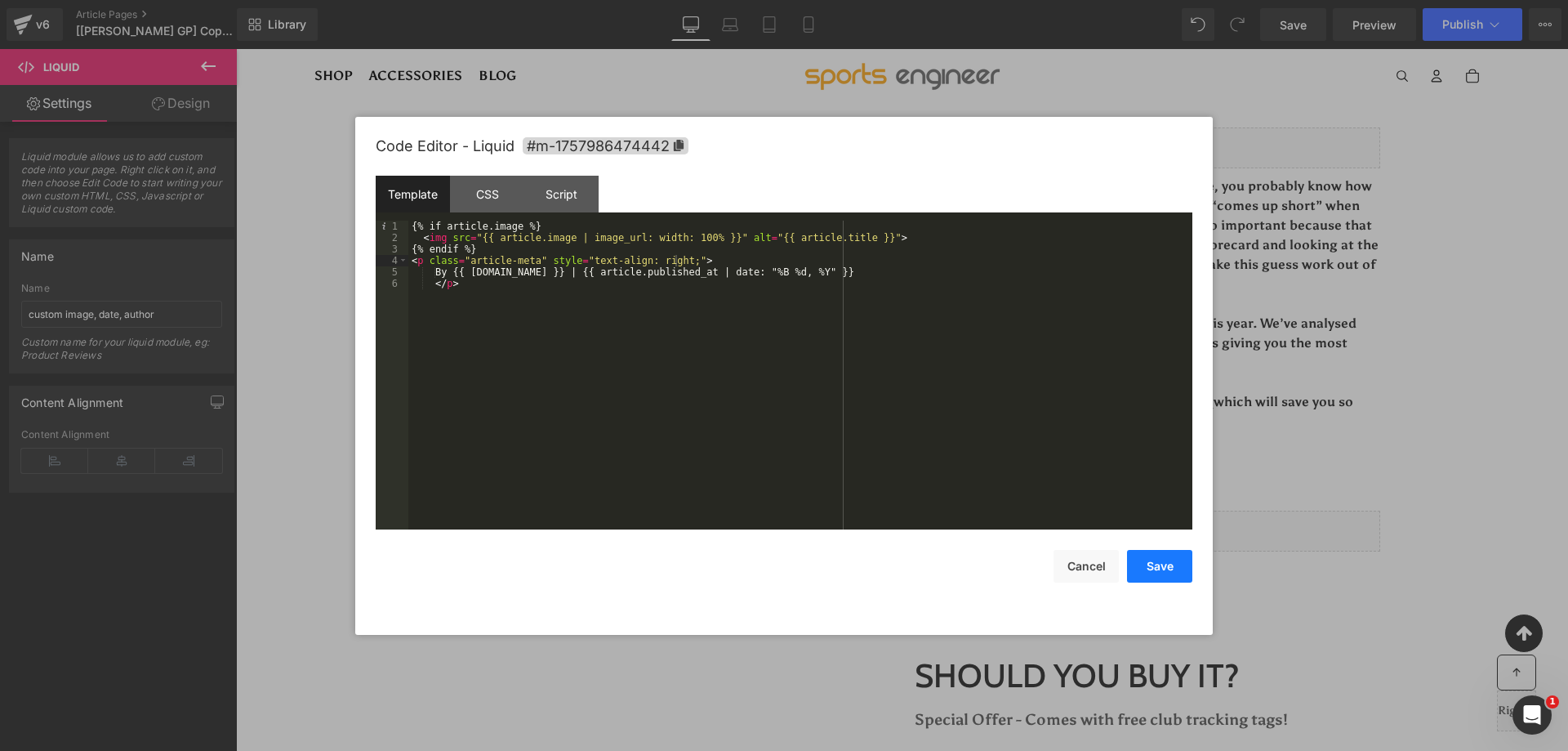
click at [1166, 573] on button "Save" at bounding box center [1160, 566] width 66 height 32
drag, startPoint x: 921, startPoint y: 143, endPoint x: 996, endPoint y: 197, distance: 92.4
click at [921, 143] on div "Liquid" at bounding box center [902, 148] width 955 height 41
click at [677, 257] on div "{% if article.image %} < img src = "{{ article.image | image_url: width: 100% }…" at bounding box center [800, 386] width 784 height 332
drag, startPoint x: 698, startPoint y: 257, endPoint x: 677, endPoint y: 258, distance: 21.0
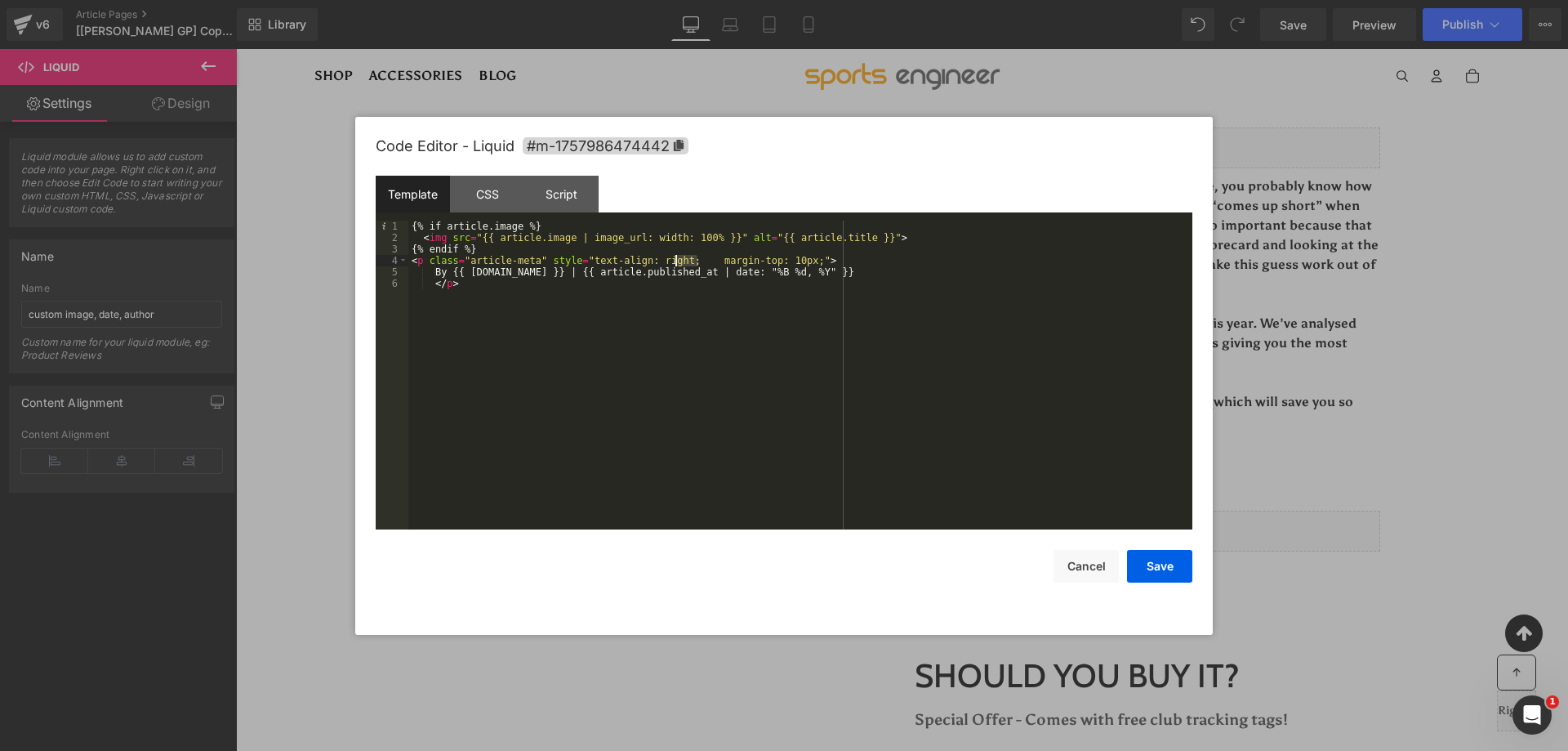
click at [677, 258] on div "{% if article.image %} < img src = "{{ article.image | image_url: width: 100% }…" at bounding box center [800, 386] width 784 height 332
drag, startPoint x: 1028, startPoint y: 228, endPoint x: 1185, endPoint y: 541, distance: 350.2
click at [1166, 569] on button "Save" at bounding box center [1160, 566] width 66 height 32
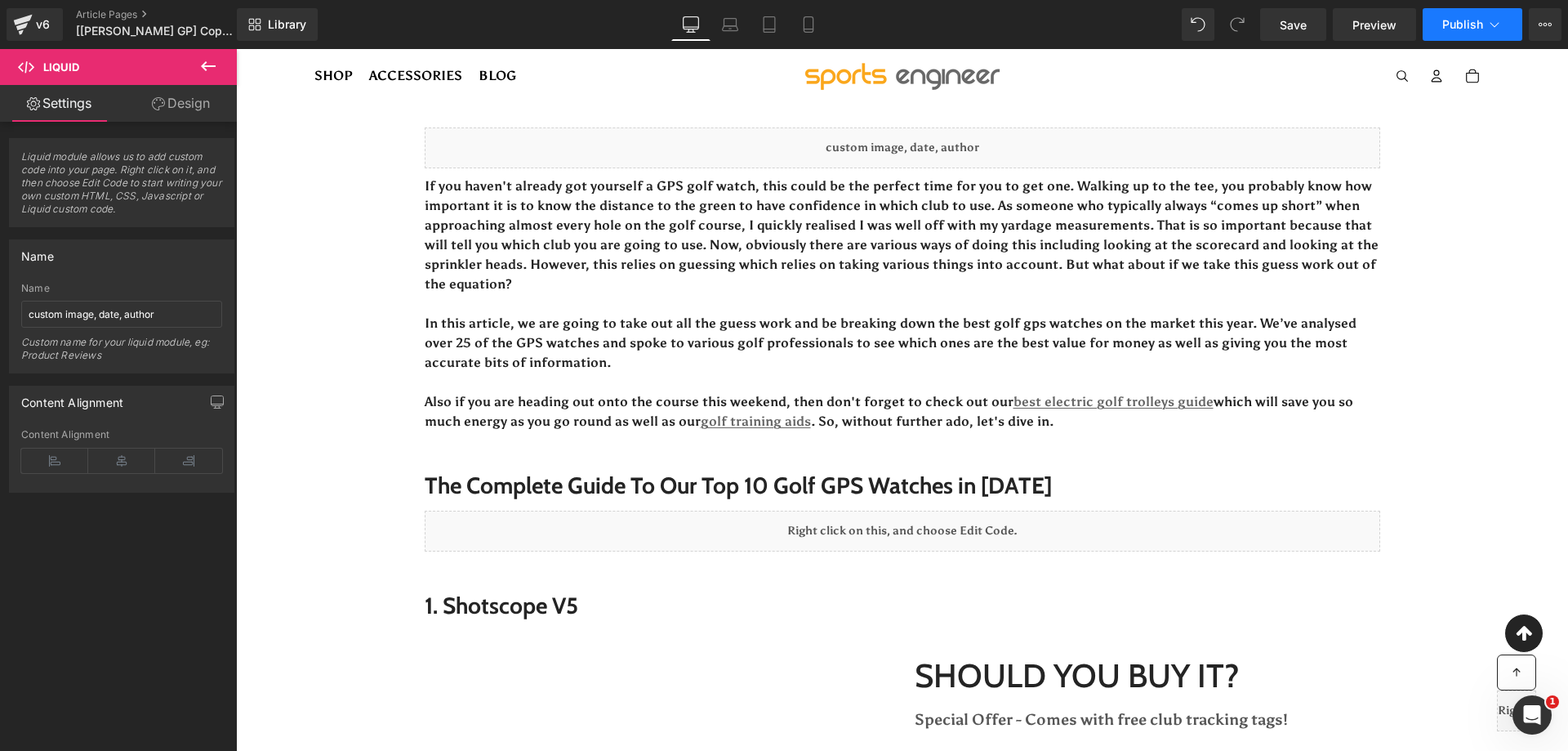
click at [1450, 30] on span "Publish" at bounding box center [1463, 24] width 41 height 13
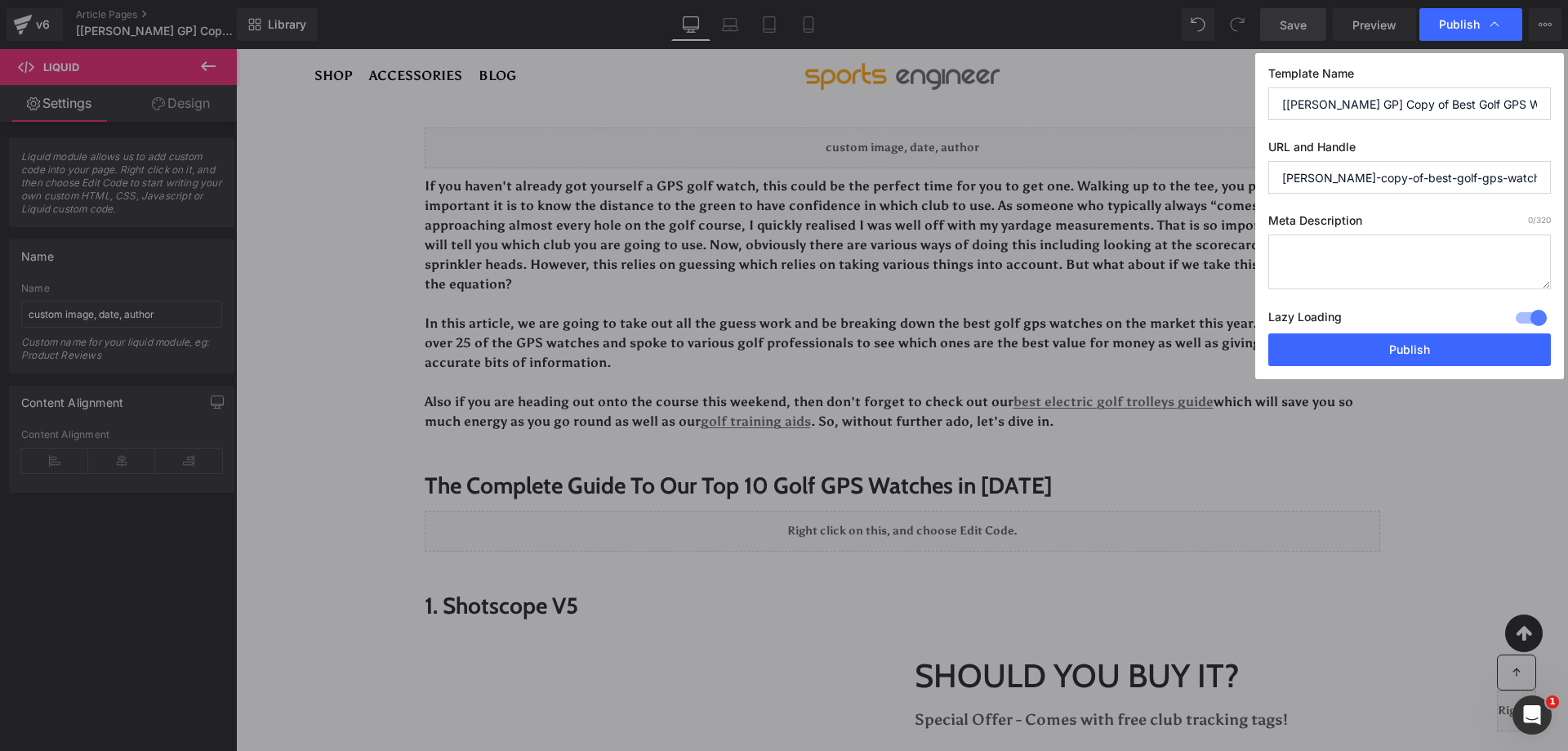
drag, startPoint x: 1361, startPoint y: 348, endPoint x: 1270, endPoint y: 10, distance: 350.0
click at [1363, 348] on button "Publish" at bounding box center [1410, 350] width 283 height 32
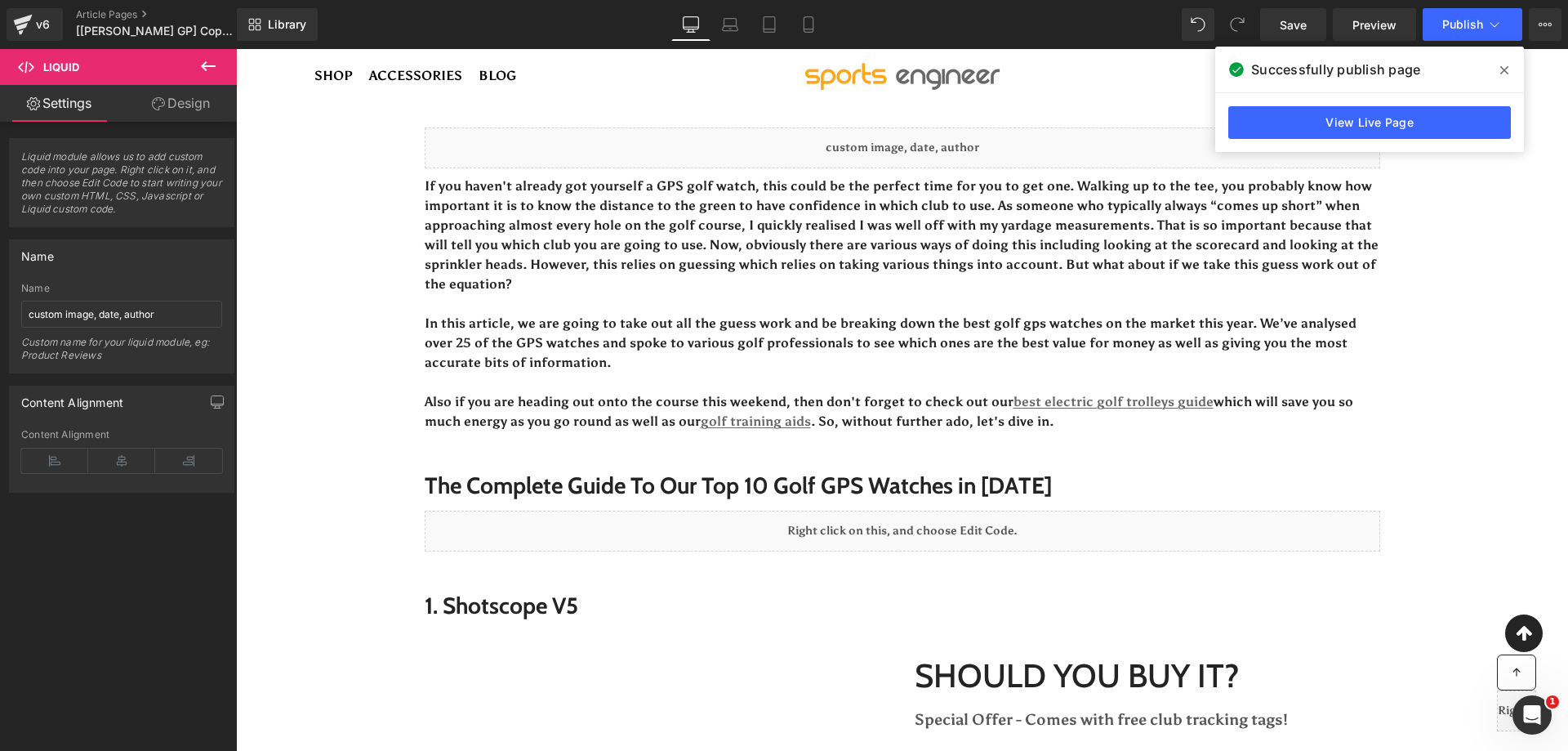
click at [1049, 20] on div "Library Desktop Desktop Laptop Tablet Mobile Save Preview Publish Scheduled Vie…" at bounding box center [902, 25] width 1331 height 32
click at [146, 33] on span "[Ken GP] Copy of Best Golf GPS Watches (Updated For 2025)" at bounding box center [154, 31] width 157 height 13
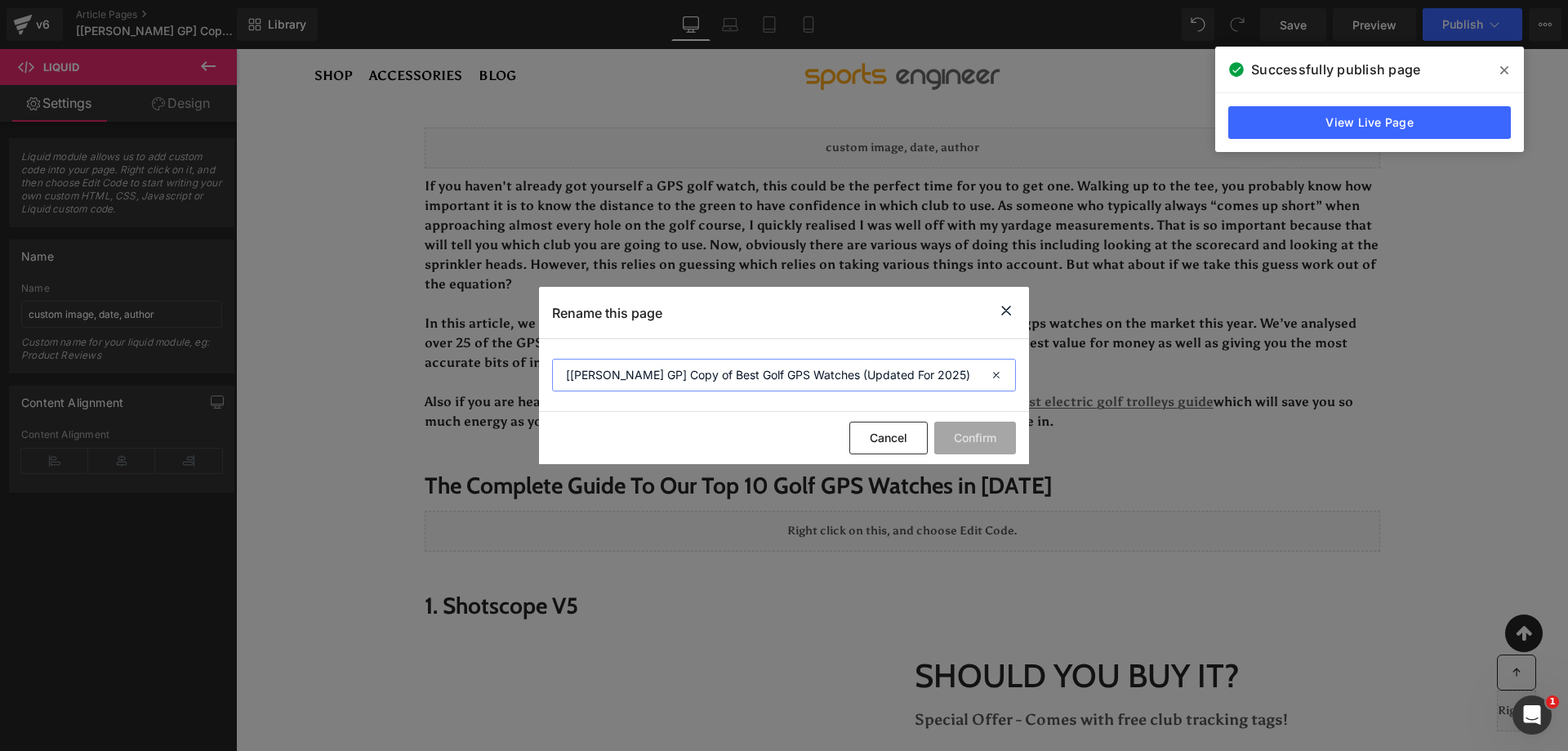
drag, startPoint x: 591, startPoint y: 376, endPoint x: 572, endPoint y: 373, distance: 19.2
click at [572, 373] on input "[Ken GP] Copy of Best Golf GPS Watches (Updated For 2025)" at bounding box center [784, 375] width 464 height 32
type input "[Abiola GP] Copy of Best Golf GPS Watches (Updated For 2025)"
click at [977, 439] on button "Confirm" at bounding box center [975, 438] width 82 height 32
